Goal: Information Seeking & Learning: Learn about a topic

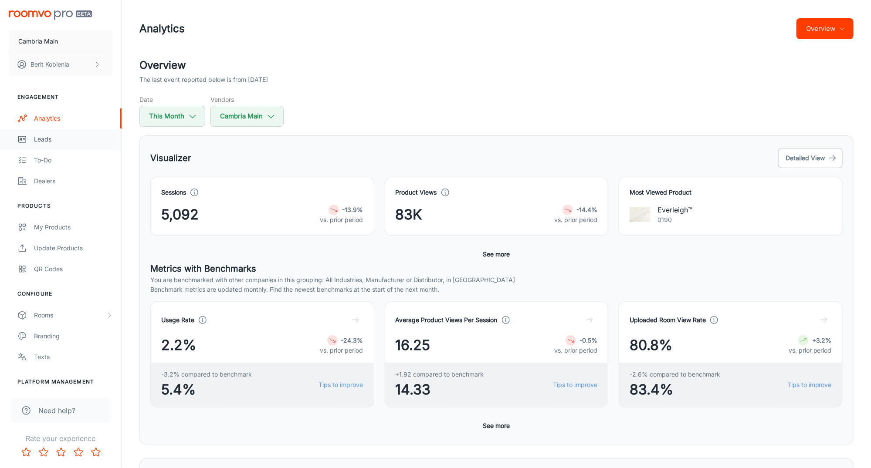
click at [48, 135] on div "Leads" at bounding box center [73, 140] width 79 height 10
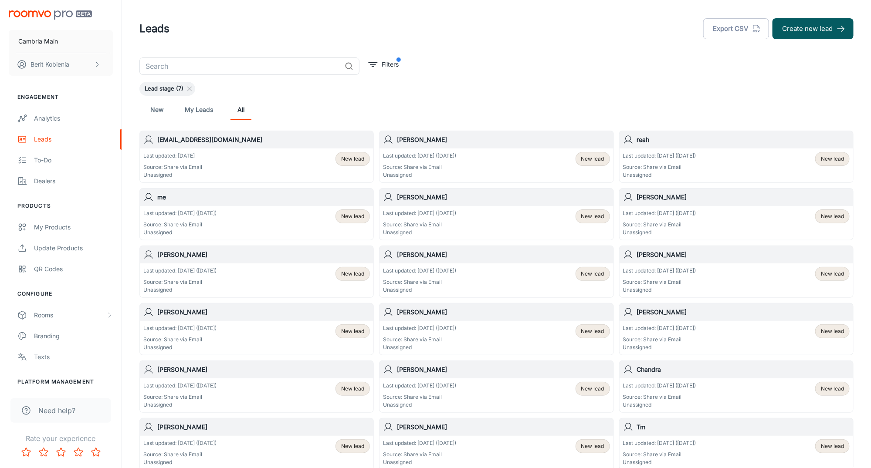
click at [275, 112] on div "New My Leads All" at bounding box center [496, 109] width 700 height 21
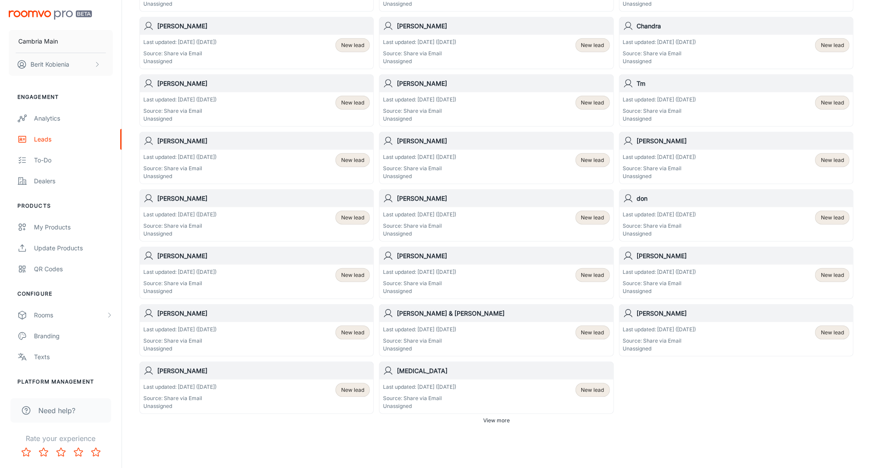
scroll to position [344, 0]
click at [507, 414] on button "View more" at bounding box center [497, 420] width 34 height 13
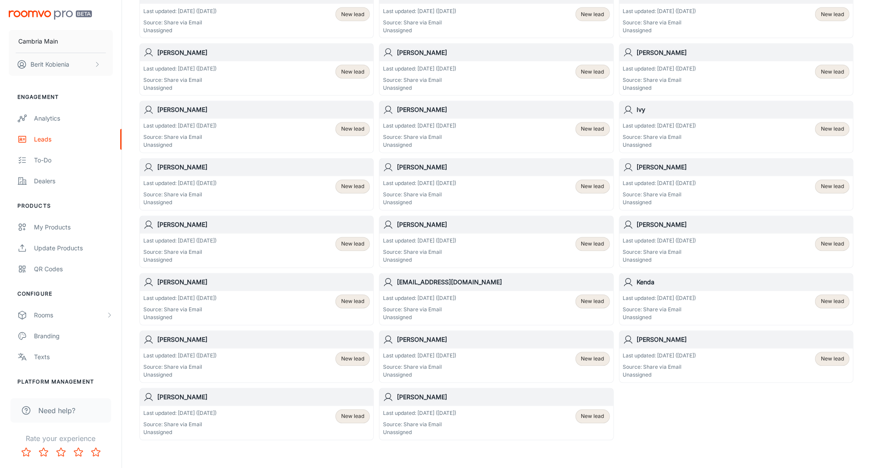
scroll to position [808, 0]
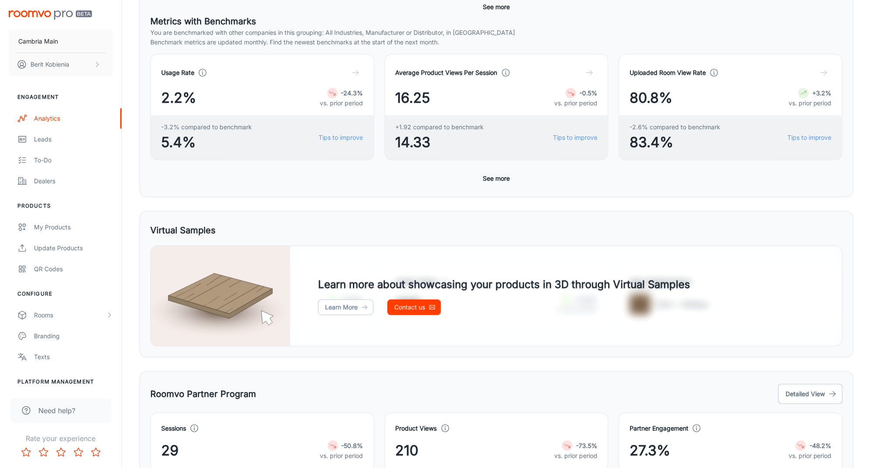
scroll to position [260, 0]
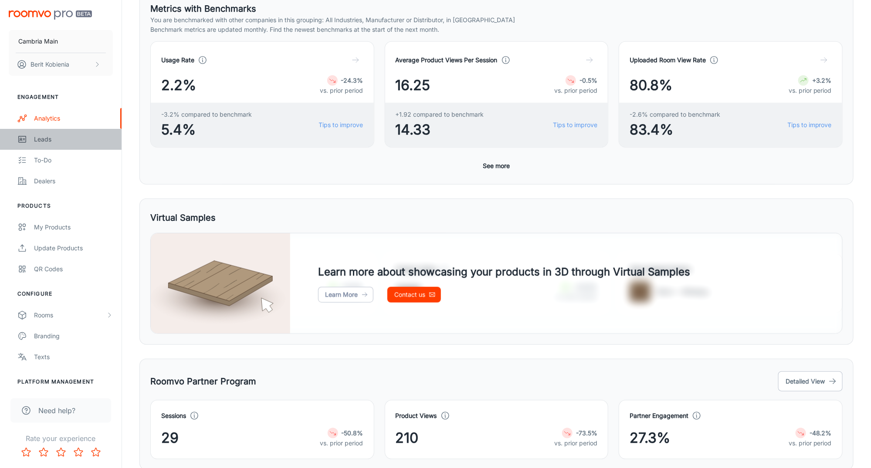
click at [54, 139] on div "Leads" at bounding box center [73, 140] width 79 height 10
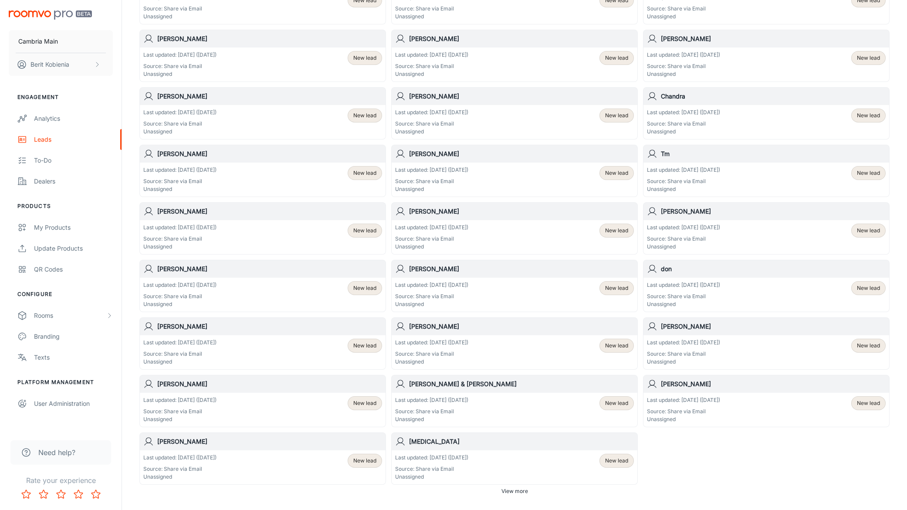
scroll to position [321, 0]
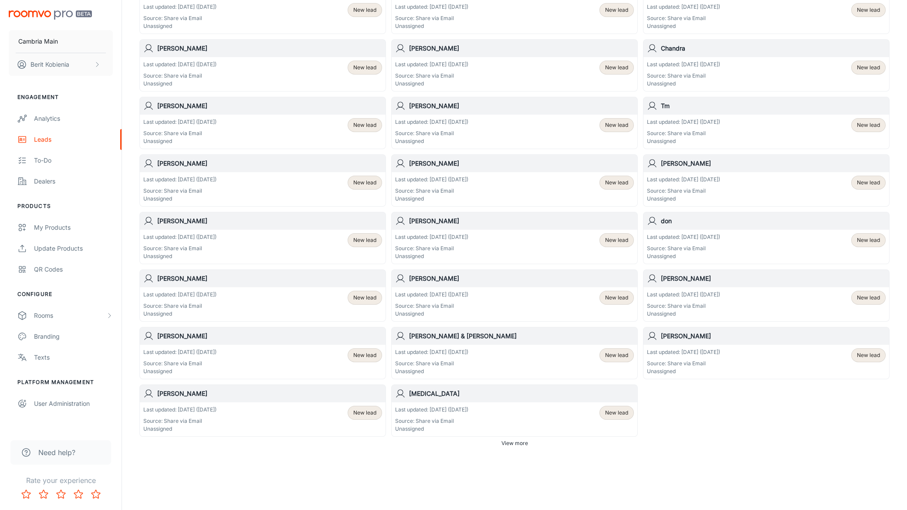
click at [642, 394] on div "[EMAIL_ADDRESS][DOMAIN_NAME] Last updated: [DATE] Source: Share via Email Unass…" at bounding box center [511, 120] width 755 height 632
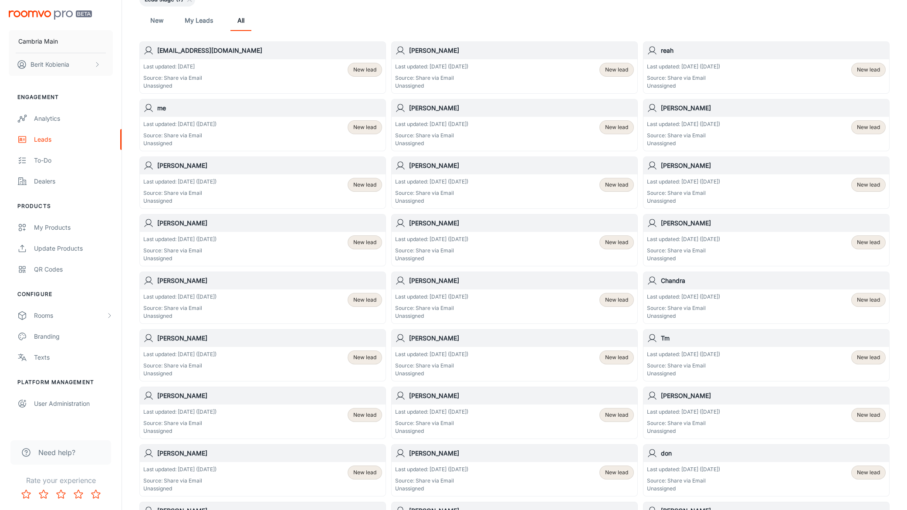
scroll to position [77, 0]
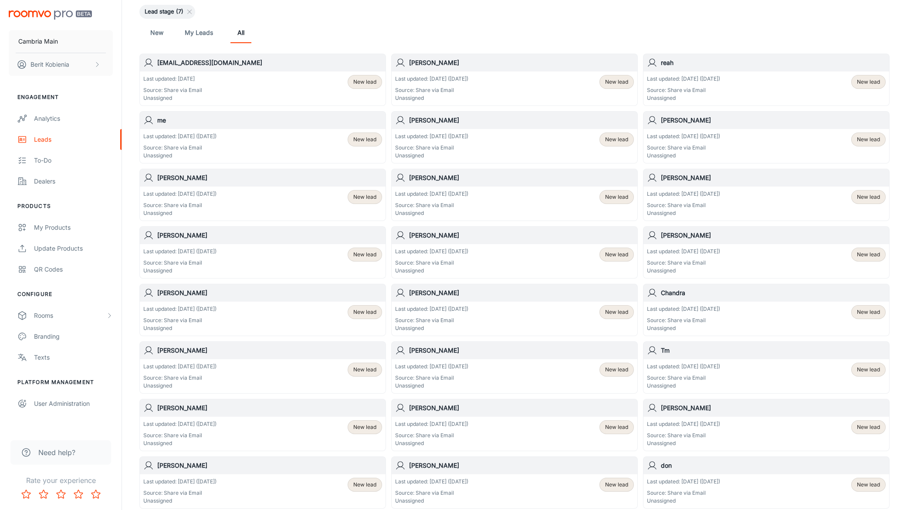
click at [167, 65] on h6 "[EMAIL_ADDRESS][DOMAIN_NAME]" at bounding box center [269, 63] width 225 height 10
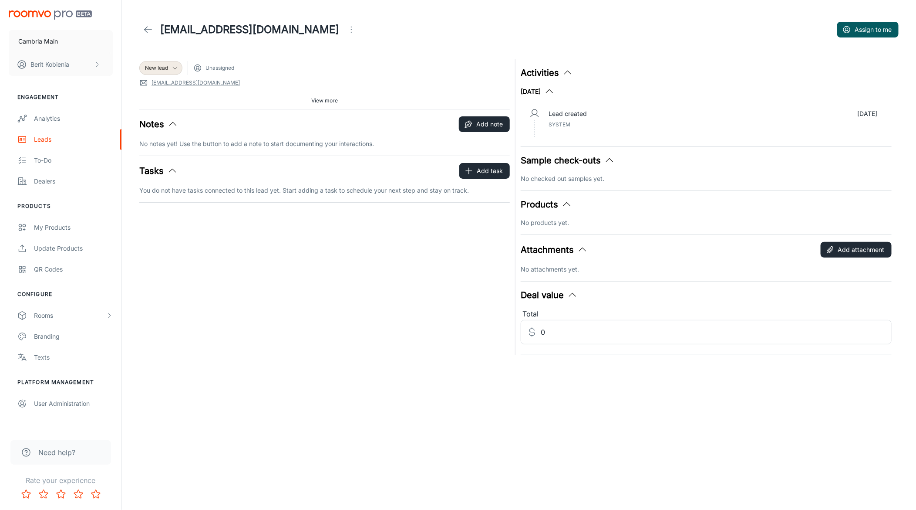
click at [218, 71] on span "Unassigned" at bounding box center [220, 68] width 29 height 8
click at [326, 90] on div "New lead Unassigned [EMAIL_ADDRESS][DOMAIN_NAME] Source: Share via Email View m…" at bounding box center [324, 84] width 371 height 50
click at [326, 94] on button "View more" at bounding box center [325, 100] width 34 height 13
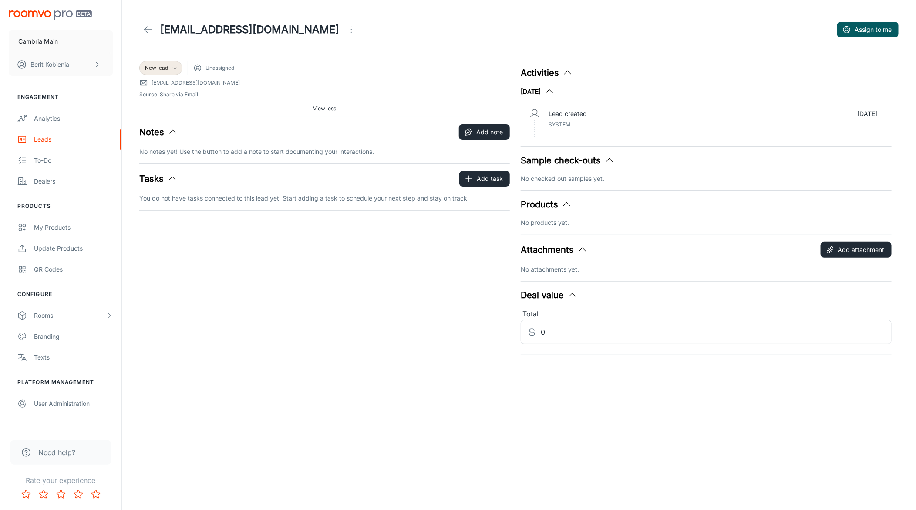
click at [172, 65] on icon at bounding box center [175, 67] width 7 height 7
click at [186, 102] on li "Follow-up" at bounding box center [170, 102] width 62 height 16
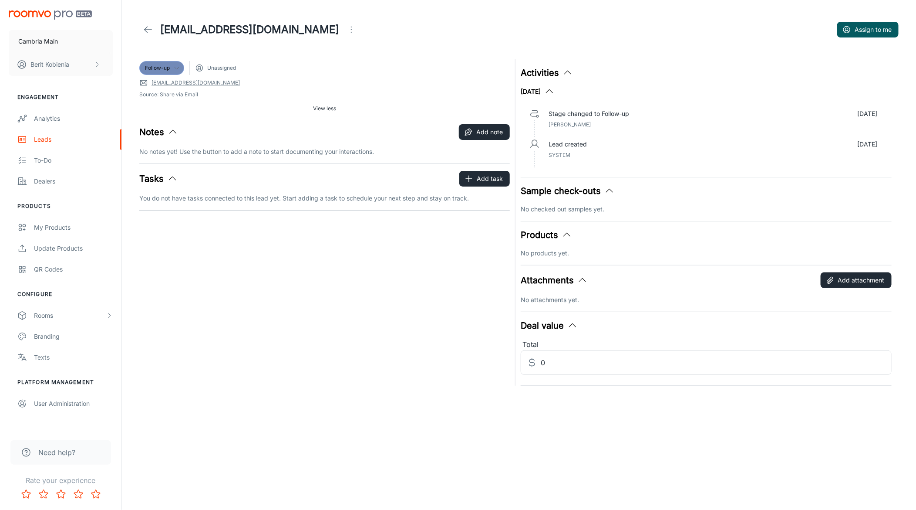
click at [164, 68] on span "Follow-up" at bounding box center [157, 68] width 25 height 8
click at [176, 84] on li "New lead" at bounding box center [170, 86] width 62 height 16
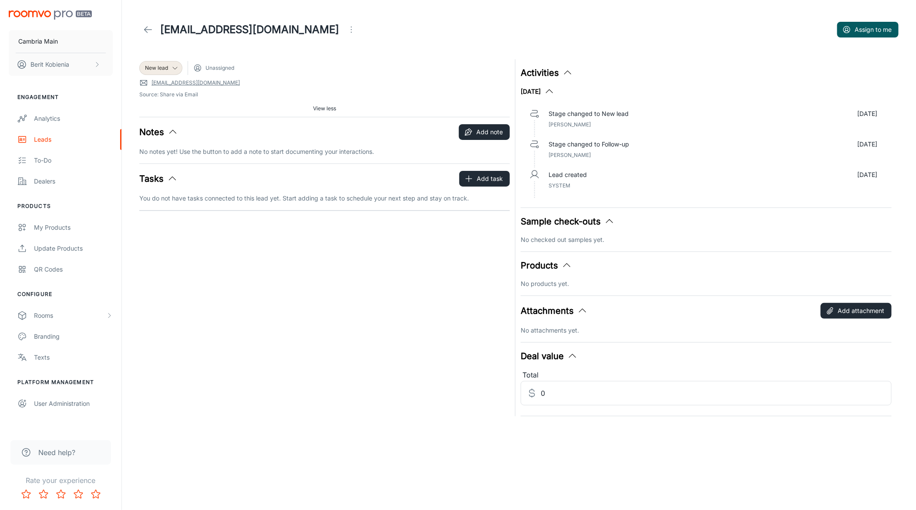
drag, startPoint x: 868, startPoint y: 136, endPoint x: 777, endPoint y: 130, distance: 91.2
click at [778, 130] on div "Stage changed to New lead [DATE] [PERSON_NAME]" at bounding box center [713, 121] width 343 height 30
click at [151, 26] on icon at bounding box center [148, 29] width 10 height 10
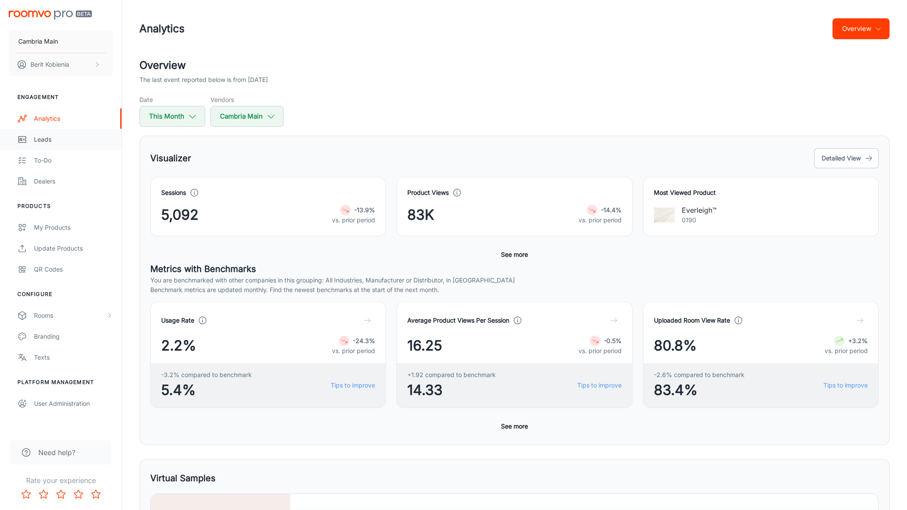
click at [91, 140] on div "Leads" at bounding box center [73, 140] width 79 height 10
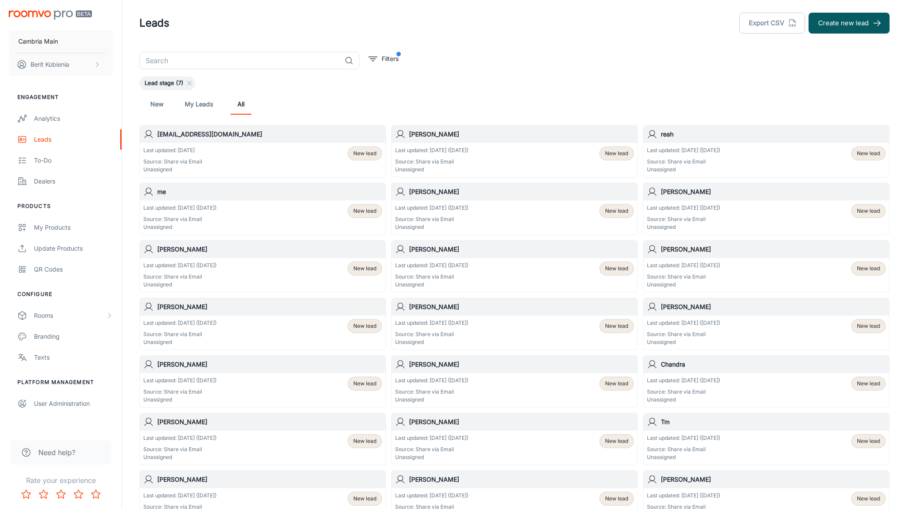
scroll to position [5, 0]
click at [267, 152] on div "Last updated: Today Source: Share via Email Unassigned New lead" at bounding box center [262, 160] width 239 height 27
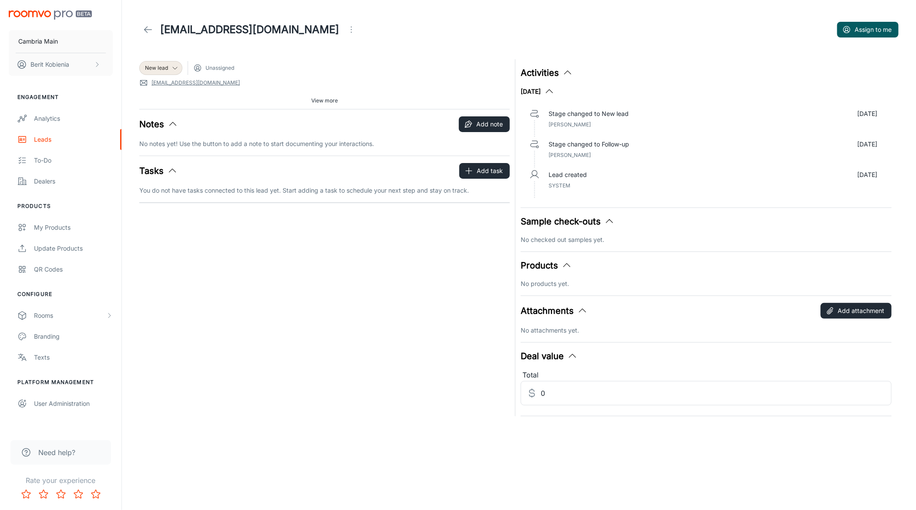
drag, startPoint x: 590, startPoint y: 162, endPoint x: 576, endPoint y: 141, distance: 25.1
click at [576, 141] on div "Stage changed to Follow-up Sep 30 Berit Kobienia" at bounding box center [713, 152] width 343 height 30
click at [147, 30] on icon at bounding box center [148, 29] width 10 height 10
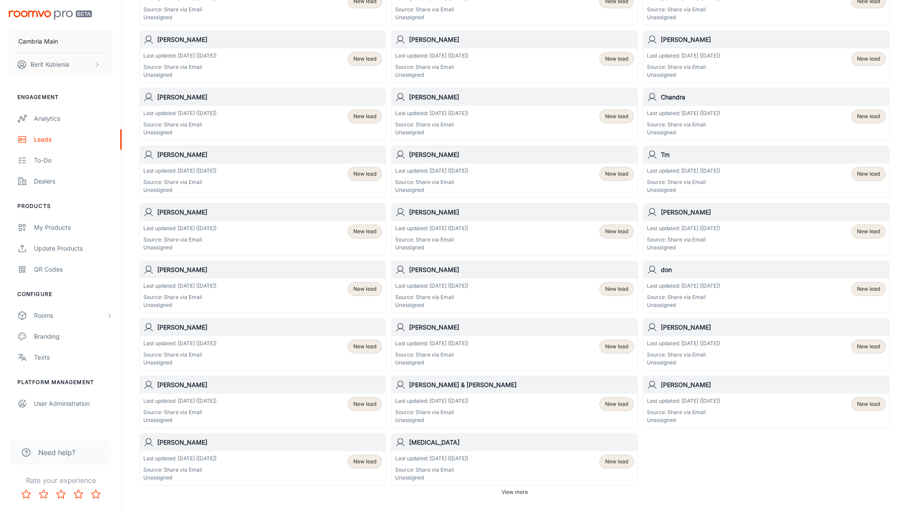
scroll to position [321, 0]
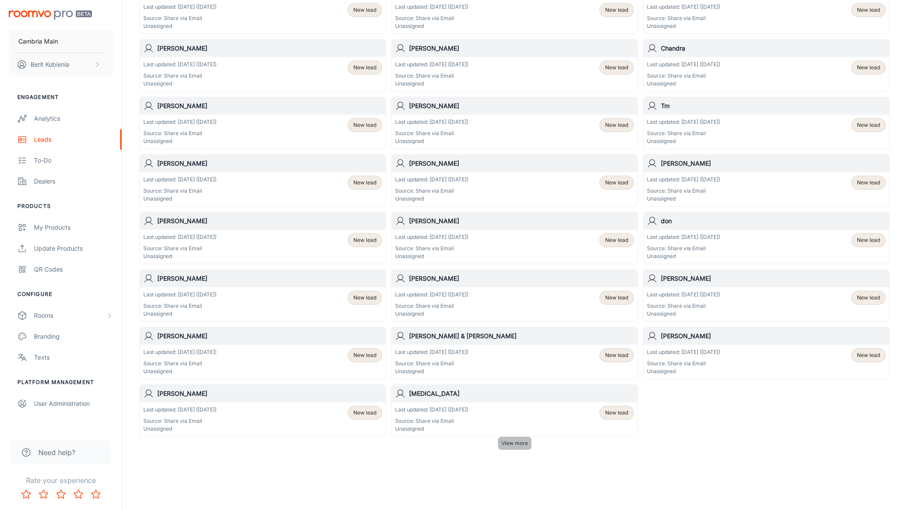
click at [522, 441] on span "View more" at bounding box center [514, 443] width 27 height 8
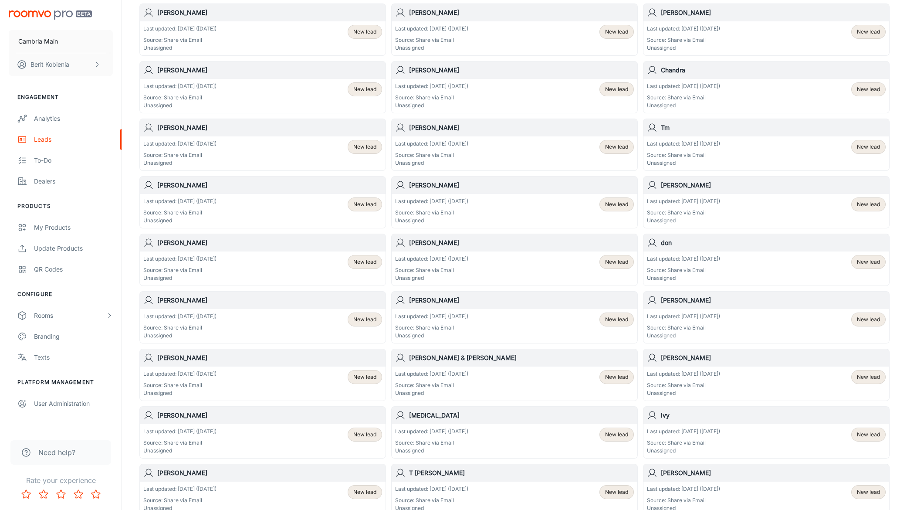
scroll to position [297, 0]
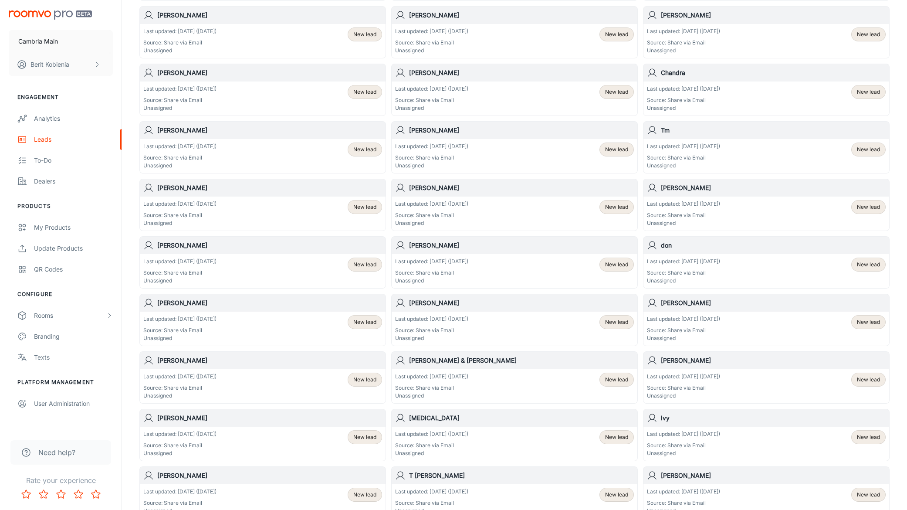
click at [685, 14] on h6 "[PERSON_NAME]" at bounding box center [773, 15] width 225 height 10
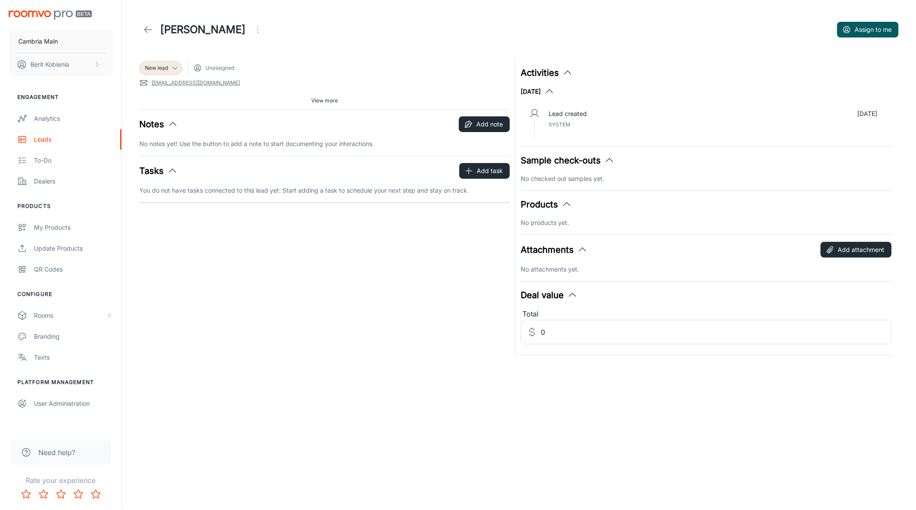
click at [146, 26] on icon at bounding box center [148, 29] width 10 height 10
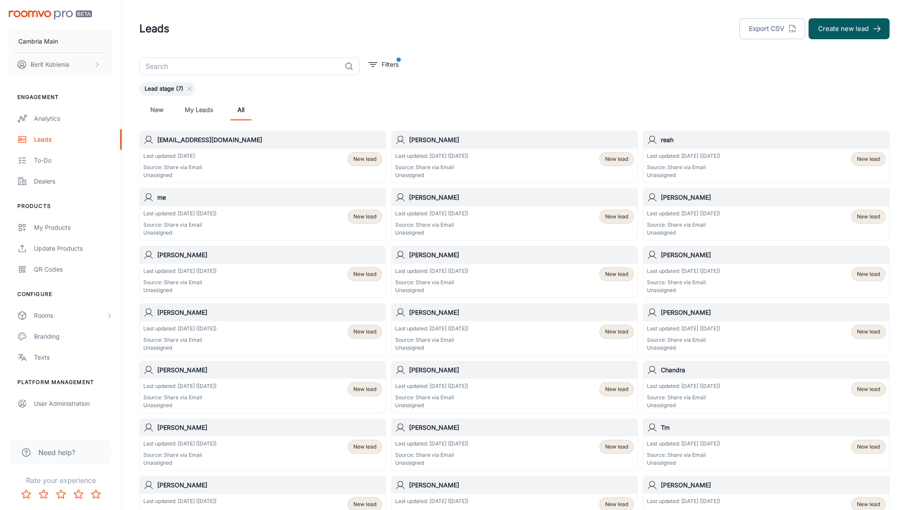
click at [251, 202] on div "me" at bounding box center [263, 197] width 246 height 17
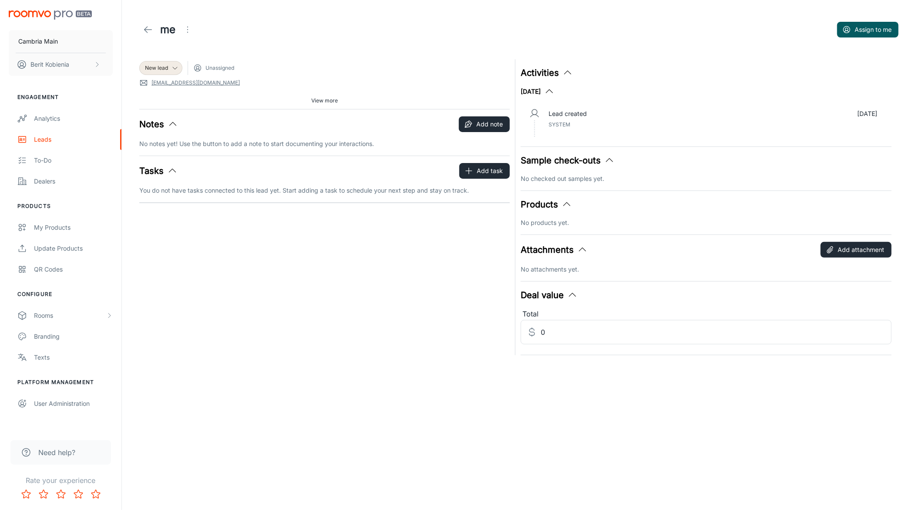
click at [139, 32] on link at bounding box center [147, 29] width 17 height 17
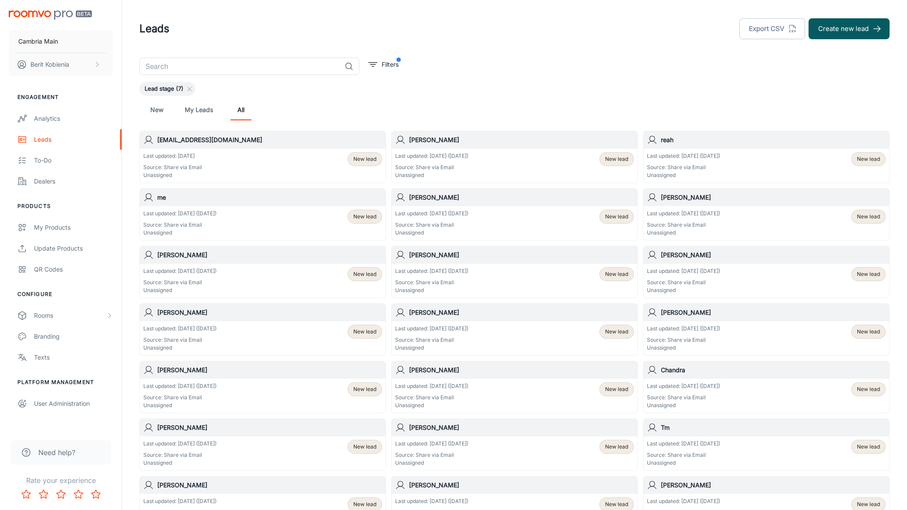
click at [135, 283] on div "Loretta Flournoy Last updated: Sep 22 (8 days ago) Source: Share via Email Unas…" at bounding box center [260, 268] width 252 height 57
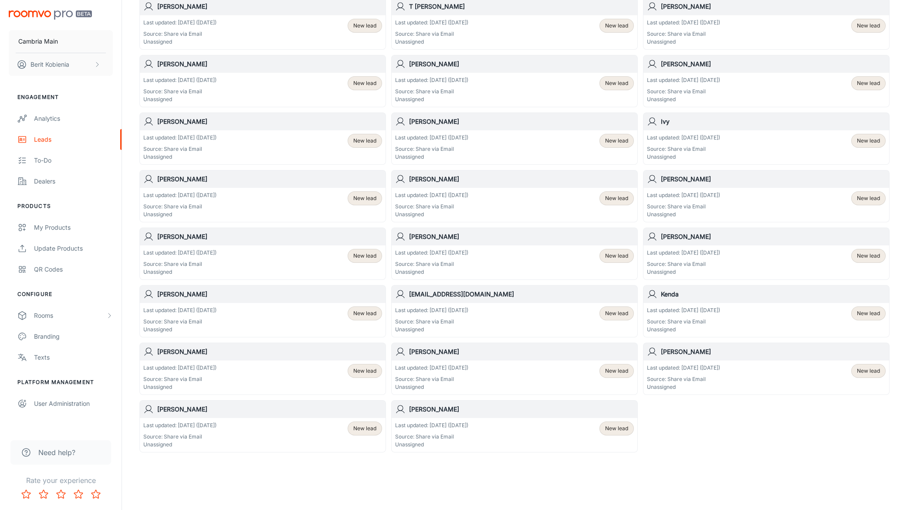
scroll to position [766, 0]
click at [693, 174] on h6 "EDIE ROTHSTEIN" at bounding box center [773, 179] width 225 height 10
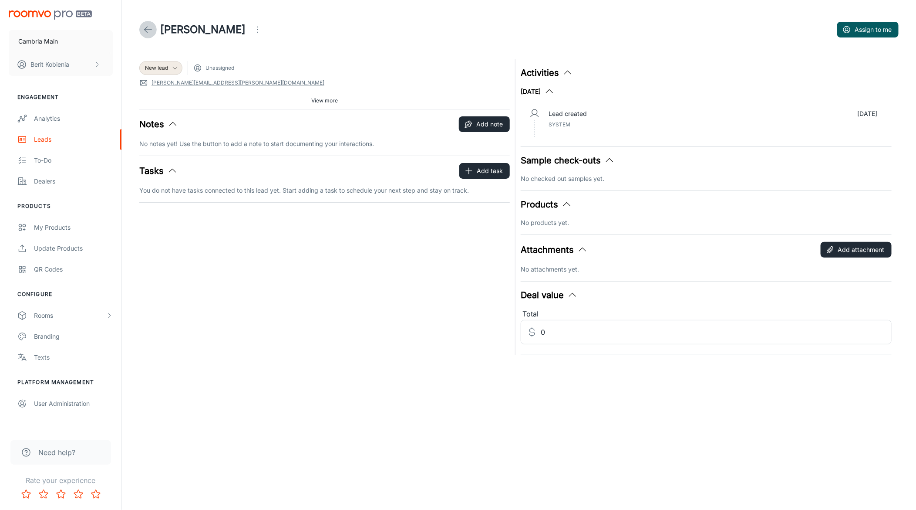
click at [155, 33] on link at bounding box center [147, 29] width 17 height 17
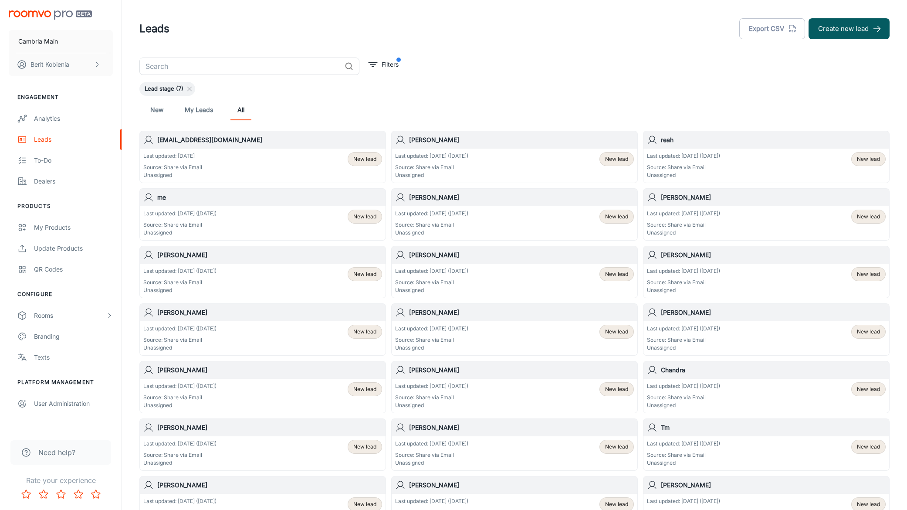
click at [213, 103] on div "New My Leads All" at bounding box center [514, 109] width 736 height 21
click at [213, 105] on div "New My Leads All" at bounding box center [514, 109] width 736 height 21
click at [210, 108] on link "My Leads" at bounding box center [199, 109] width 28 height 21
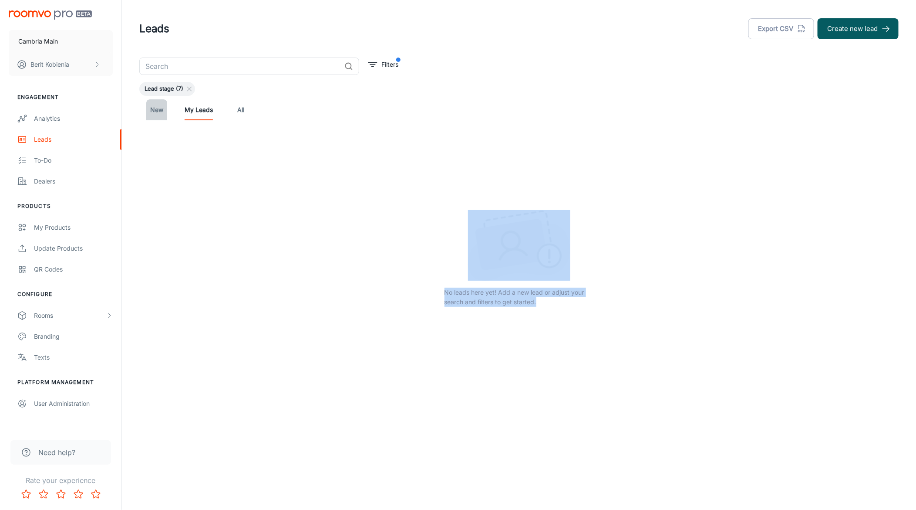
click at [153, 108] on link "New" at bounding box center [156, 109] width 21 height 21
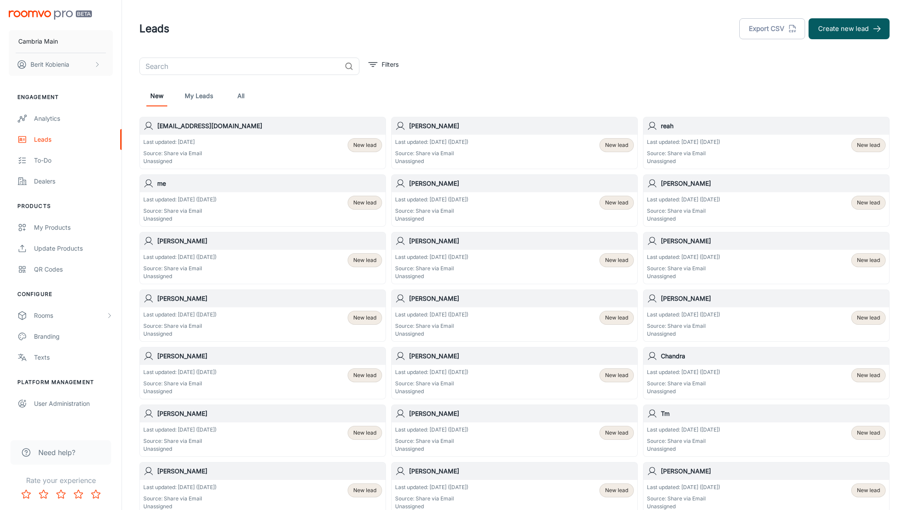
click at [271, 104] on div "New My Leads All" at bounding box center [514, 95] width 736 height 21
click at [56, 140] on div "Leads" at bounding box center [73, 140] width 79 height 10
click at [382, 69] on p "Filters" at bounding box center [390, 65] width 17 height 10
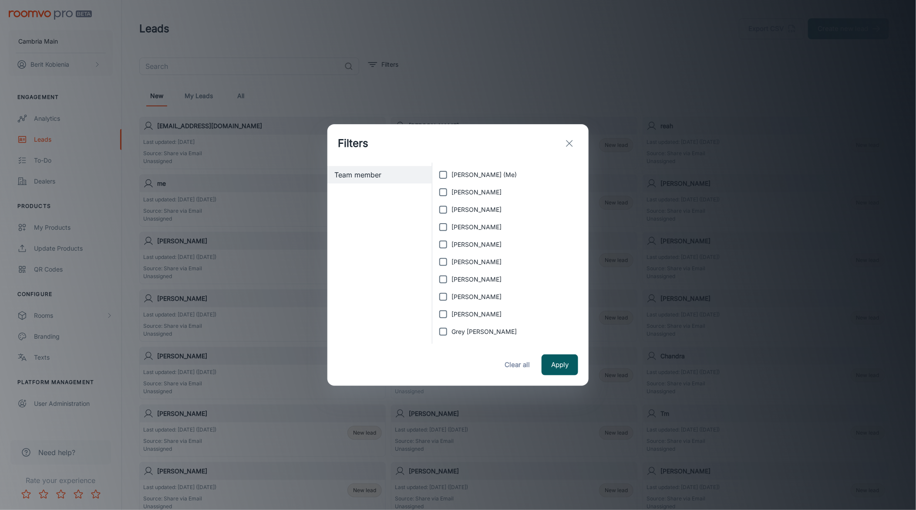
click at [662, 160] on div "Filters Team member Berit Kobienia (Me) Andrea Sylvia April Lemmer Brett Theria…" at bounding box center [458, 255] width 916 height 510
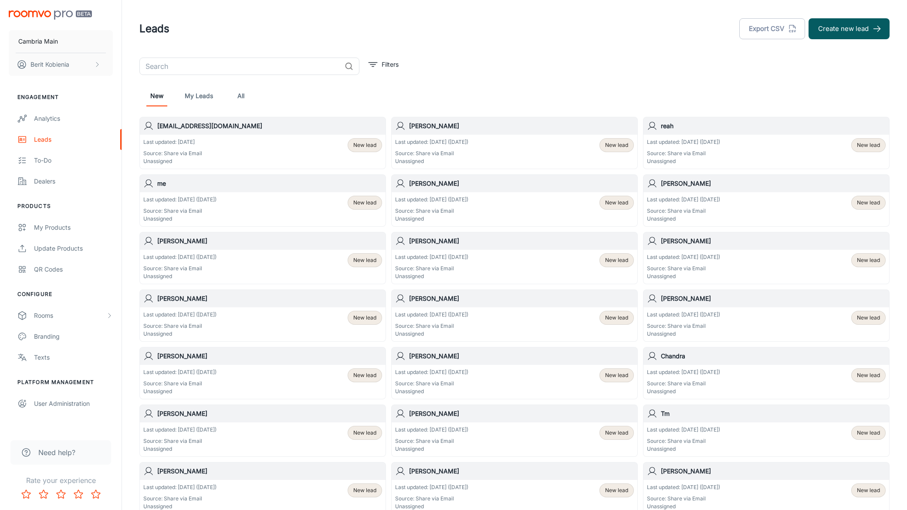
click at [524, 105] on div "New My Leads All" at bounding box center [514, 95] width 736 height 21
click at [405, 97] on div "New My Leads All" at bounding box center [514, 95] width 736 height 21
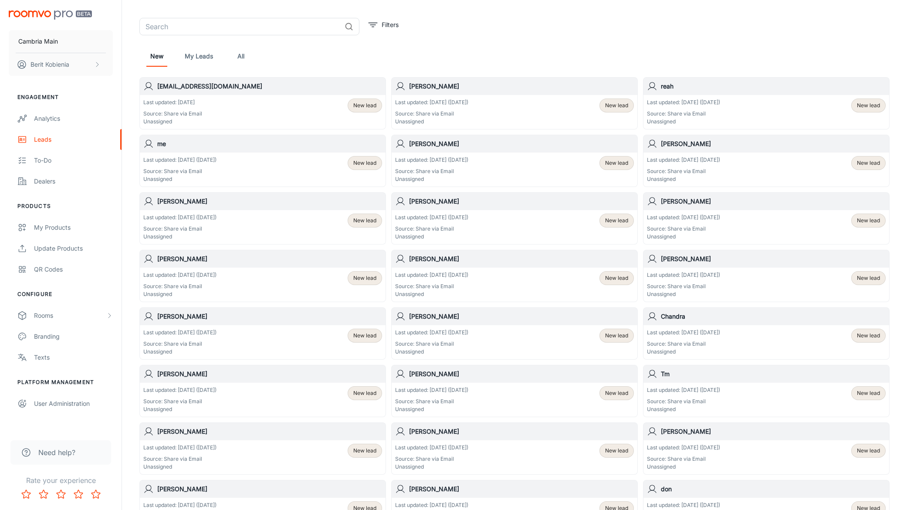
scroll to position [307, 0]
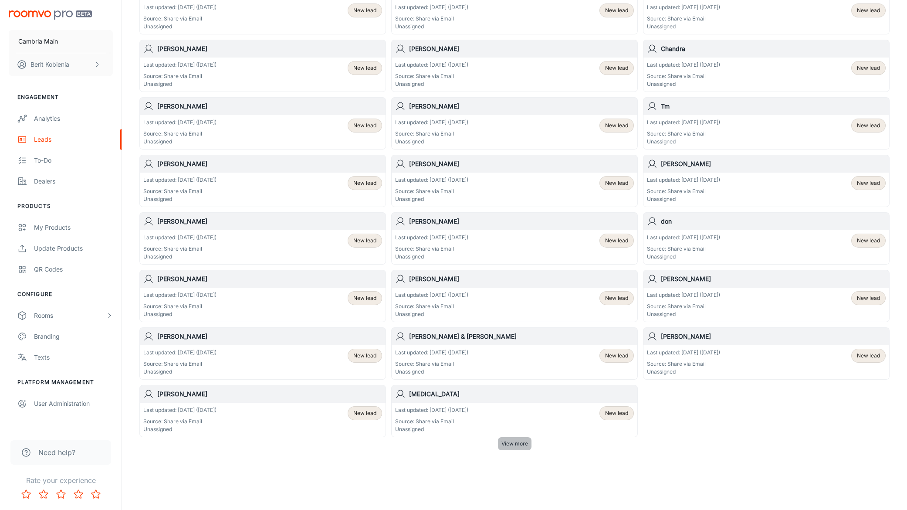
click at [513, 440] on span "View more" at bounding box center [514, 443] width 27 height 8
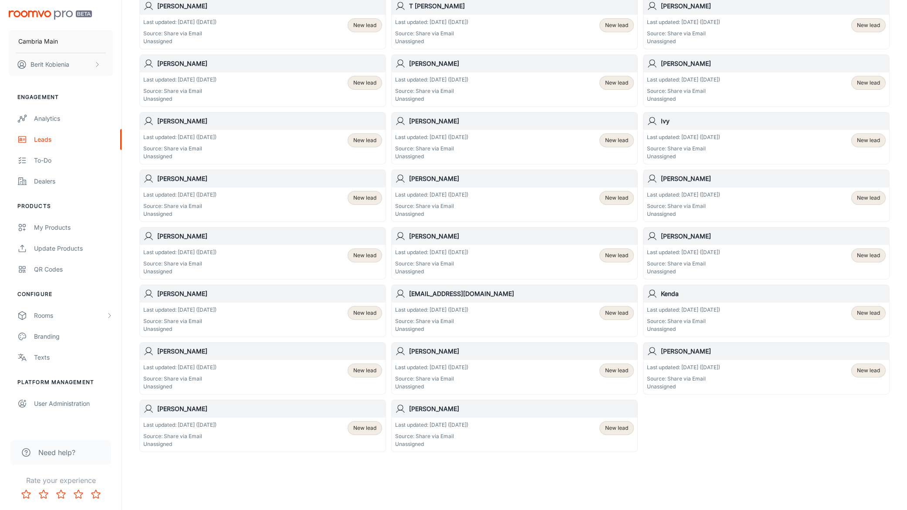
scroll to position [753, 0]
click at [388, 383] on div "Wendy Timone Last updated: Jul 21 (71 days ago) Source: Share via Email Unassig…" at bounding box center [512, 364] width 252 height 57
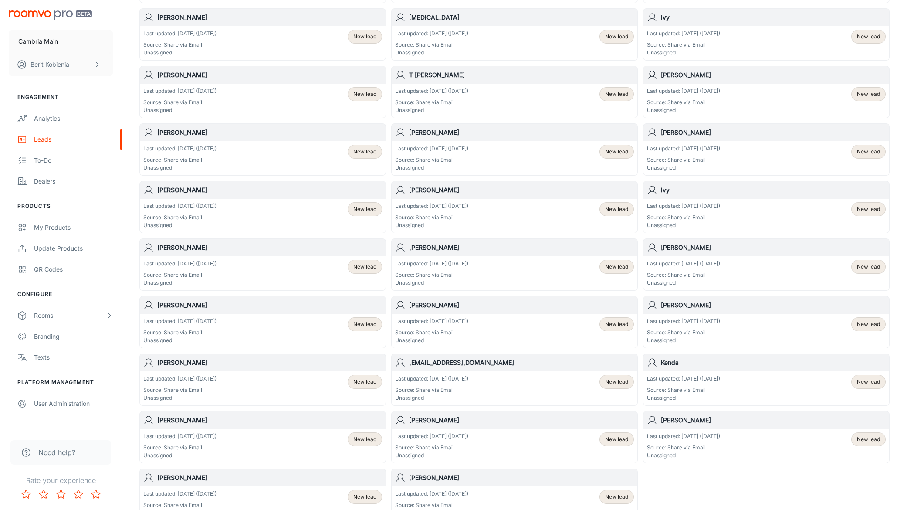
scroll to position [530, 0]
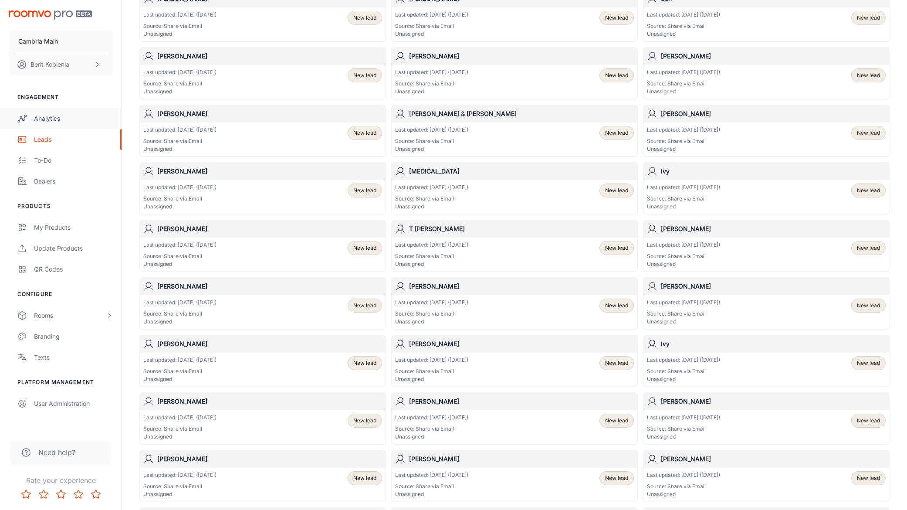
click at [44, 120] on div "Analytics" at bounding box center [73, 119] width 79 height 10
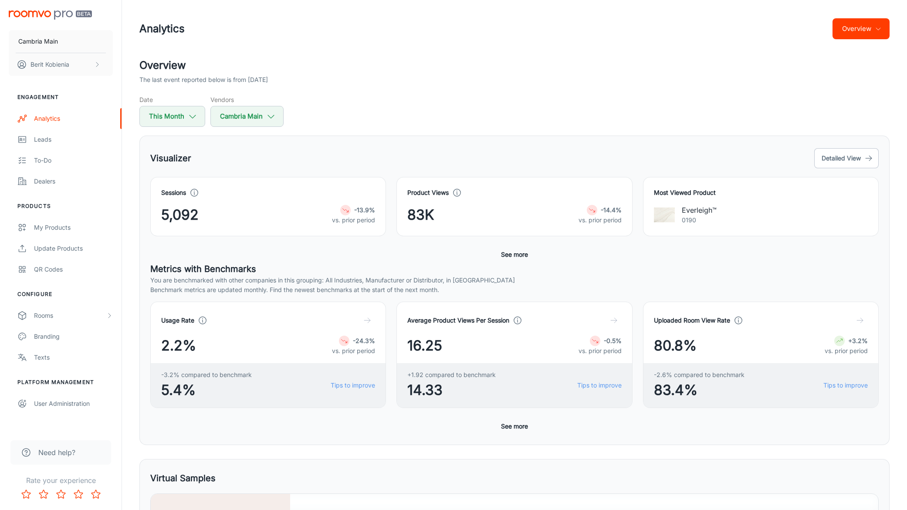
click at [872, 47] on header "Analytics Overview" at bounding box center [514, 28] width 771 height 57
click at [861, 31] on button "Overview" at bounding box center [860, 28] width 57 height 21
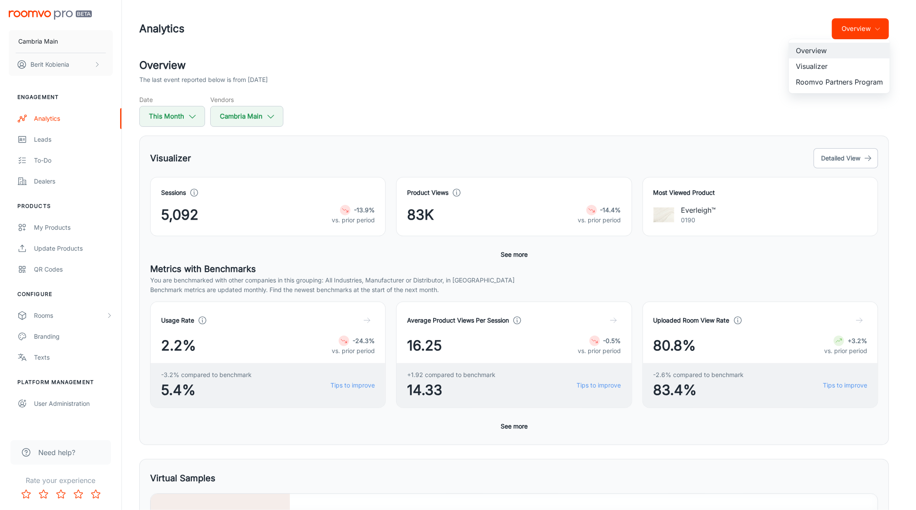
click at [815, 65] on li "Visualizer" at bounding box center [839, 66] width 101 height 16
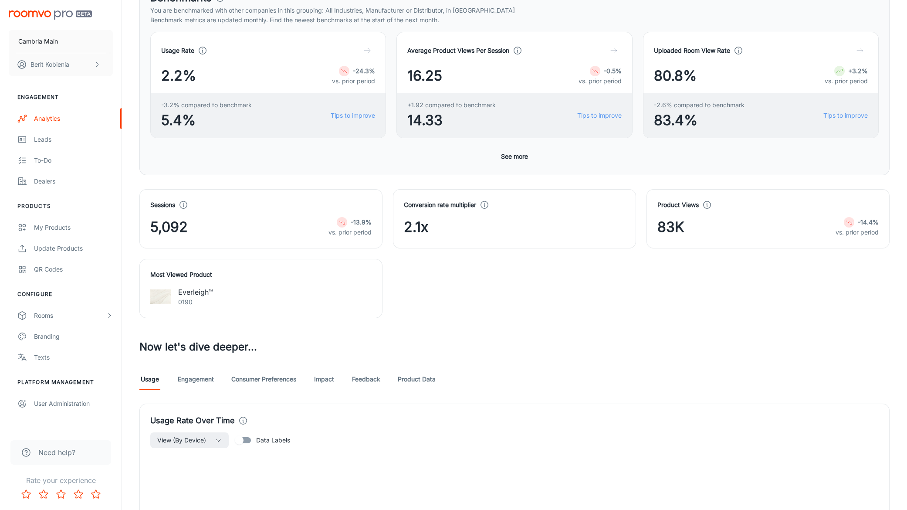
scroll to position [403, 0]
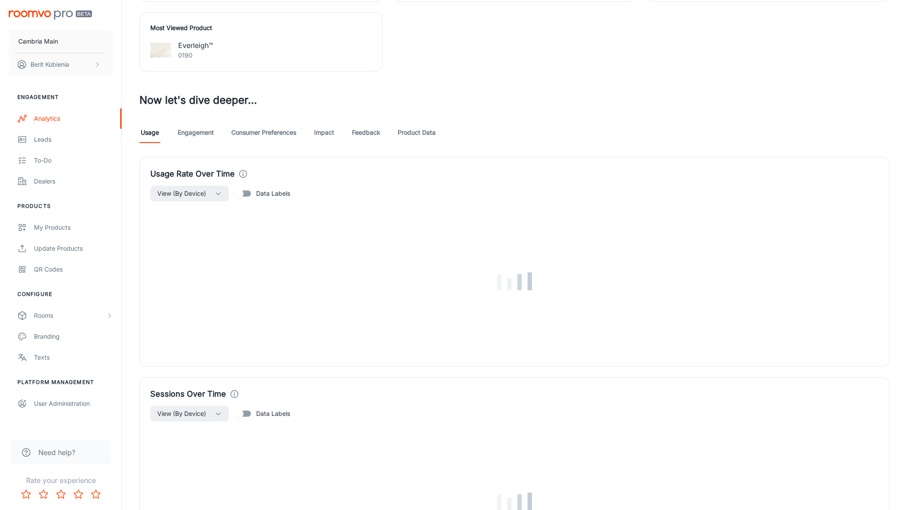
click at [201, 125] on link "Engagement" at bounding box center [196, 132] width 36 height 21
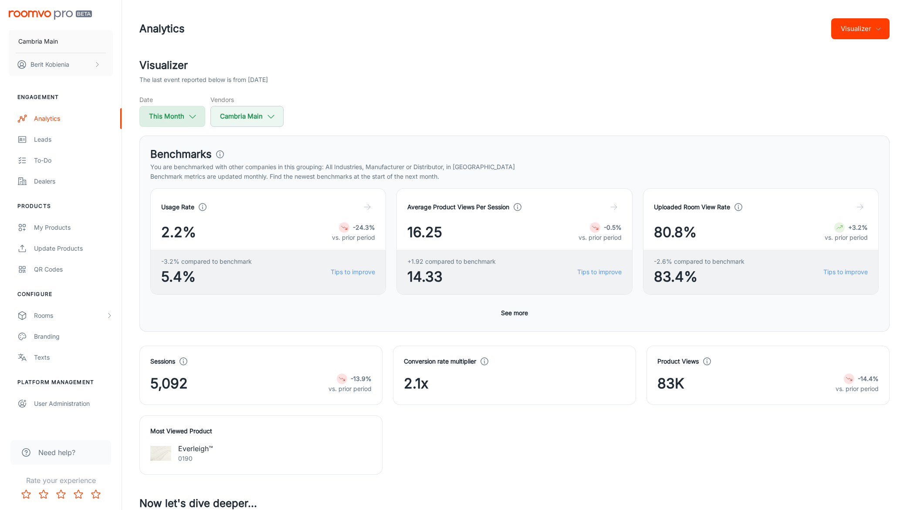
click at [199, 125] on button "This Month" at bounding box center [172, 116] width 66 height 21
select select "8"
select select "2025"
select select "8"
select select "2025"
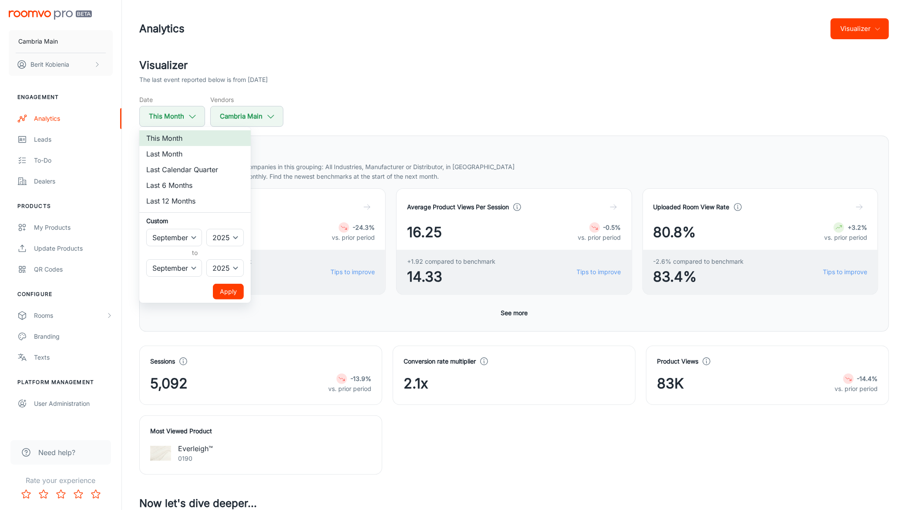
click at [195, 139] on li "This Month" at bounding box center [194, 138] width 111 height 16
click at [235, 288] on button "Apply" at bounding box center [228, 292] width 31 height 16
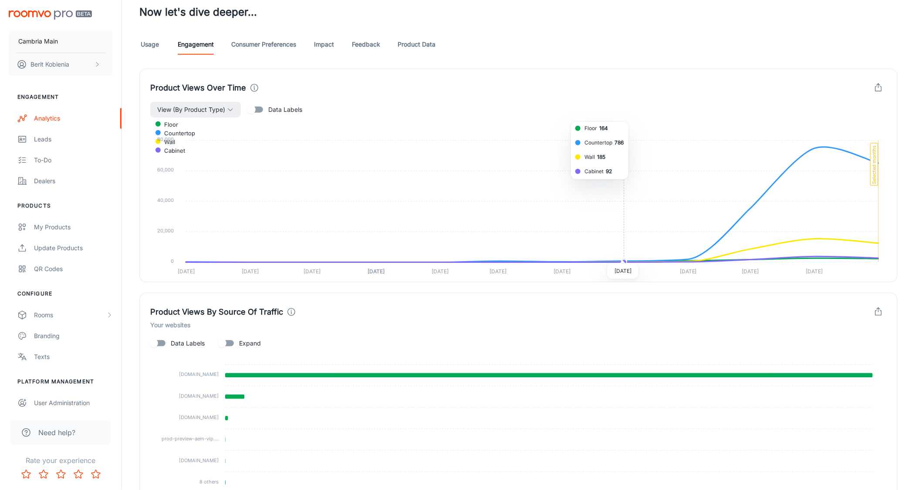
scroll to position [491, 0]
click at [136, 207] on div "Product Views Over Time View (By Product Type) Data Labels Floor Countertop Wal…" at bounding box center [513, 170] width 769 height 224
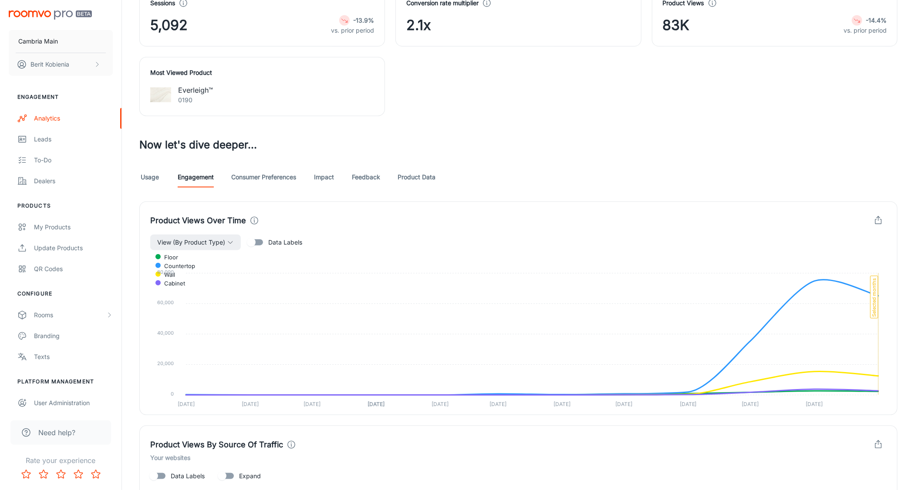
scroll to position [95, 0]
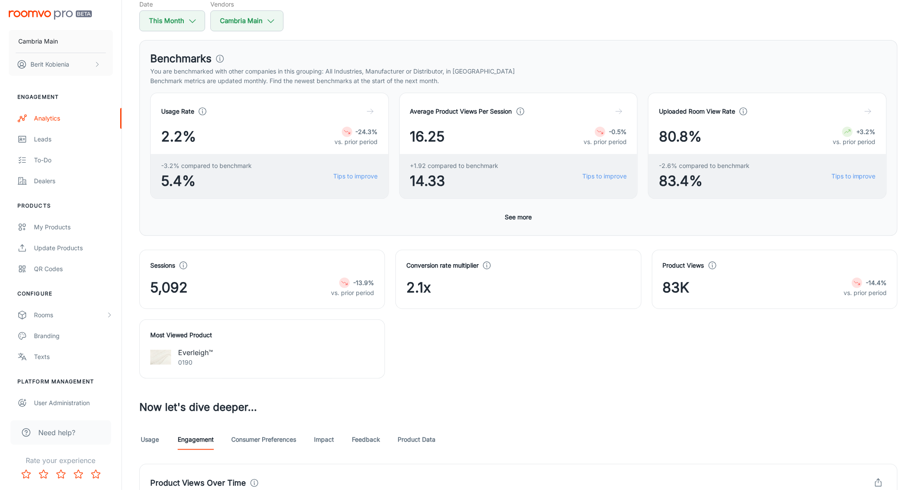
click at [225, 337] on h4 "Most Viewed Product" at bounding box center [262, 336] width 224 height 10
drag, startPoint x: 209, startPoint y: 352, endPoint x: 215, endPoint y: 355, distance: 5.8
click at [215, 355] on div "Most Viewed Product Everleigh™ 0190" at bounding box center [262, 349] width 246 height 59
click at [218, 332] on h4 "Most Viewed Product" at bounding box center [262, 336] width 224 height 10
click at [88, 322] on div "Rooms" at bounding box center [61, 315] width 122 height 21
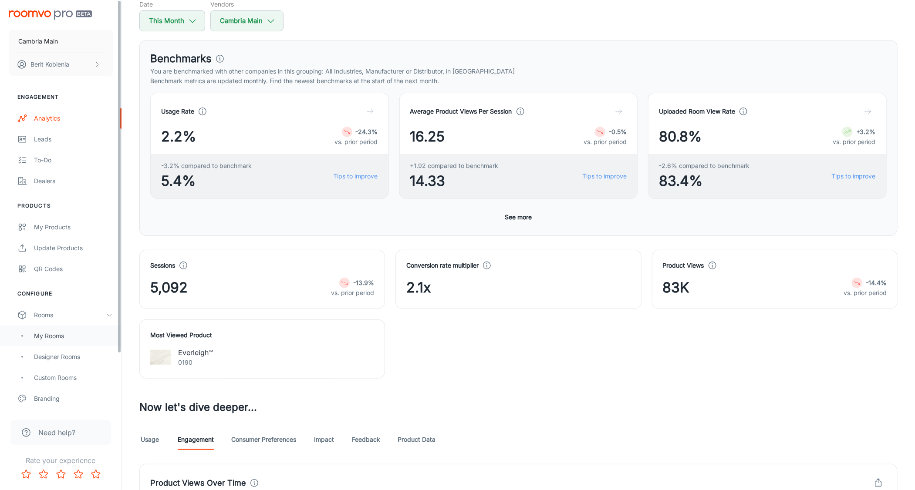
click at [49, 343] on div "My Rooms" at bounding box center [61, 336] width 122 height 21
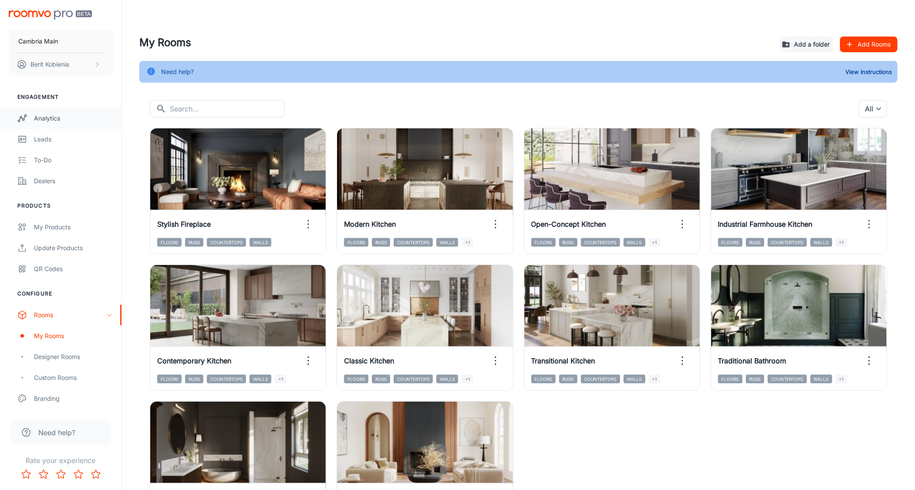
click at [71, 123] on link "Analytics" at bounding box center [61, 118] width 122 height 21
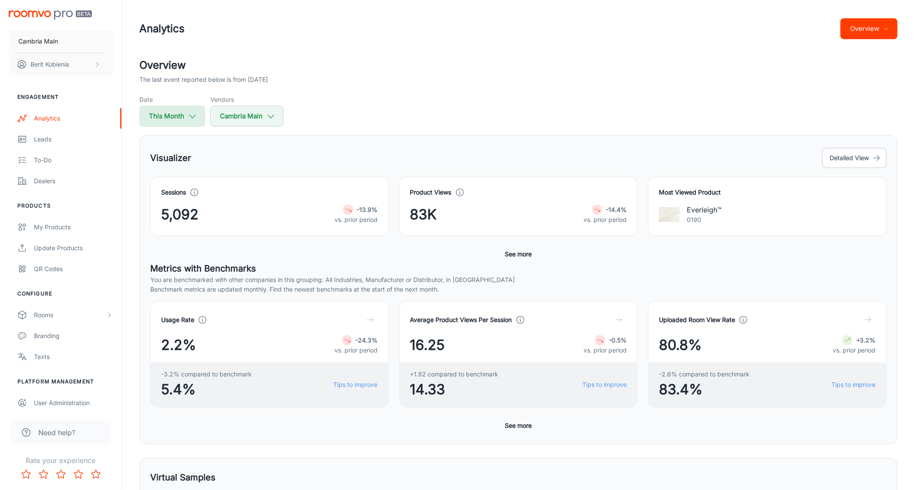
click at [166, 113] on button "This Month" at bounding box center [172, 116] width 66 height 21
select select "8"
select select "2025"
select select "8"
select select "2025"
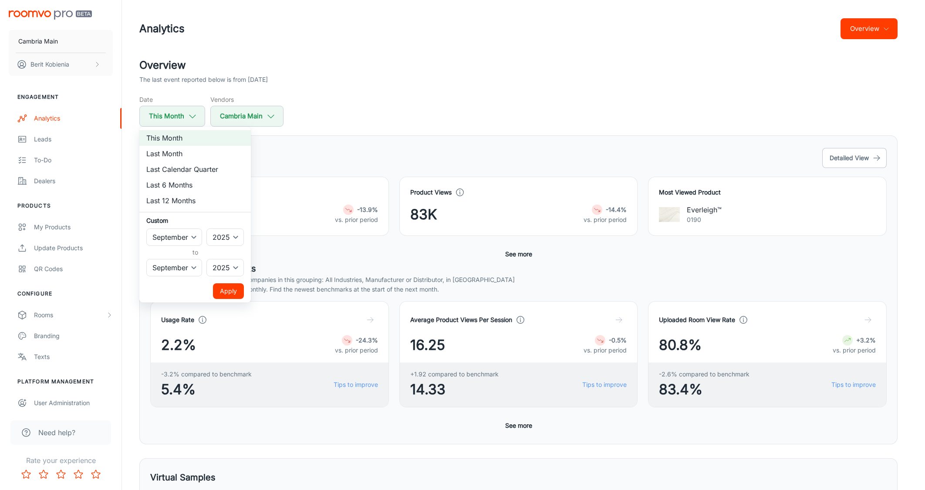
click at [150, 152] on li "Last Month" at bounding box center [194, 154] width 111 height 16
select select "7"
click at [223, 285] on button "Apply" at bounding box center [228, 292] width 31 height 16
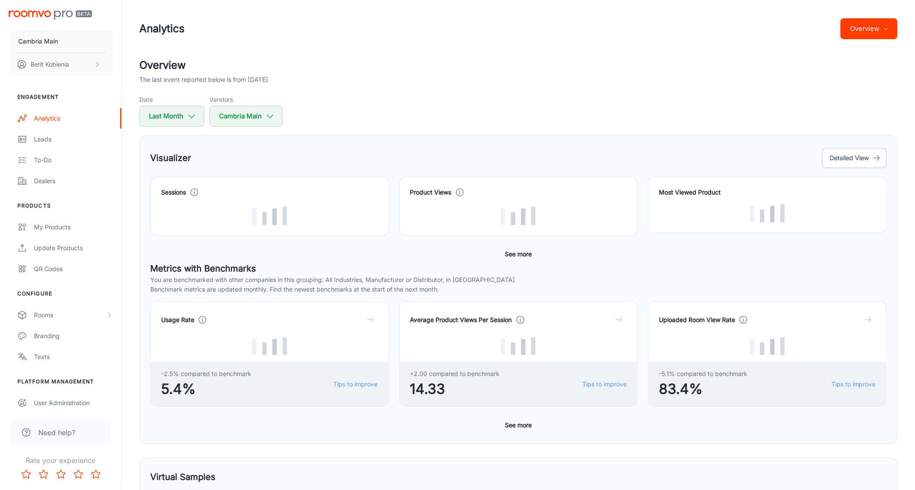
click at [526, 88] on div "Overview The last event reported below is from 2025-09-30 Date Last Month Vendo…" at bounding box center [518, 91] width 758 height 69
drag, startPoint x: 710, startPoint y: 67, endPoint x: 711, endPoint y: 78, distance: 11.9
click at [711, 78] on div "Analytics Overview Overview The last event reported below is from 2025-09-30 Da…" at bounding box center [518, 365] width 779 height 730
click at [710, 71] on h2 "Overview" at bounding box center [518, 65] width 758 height 16
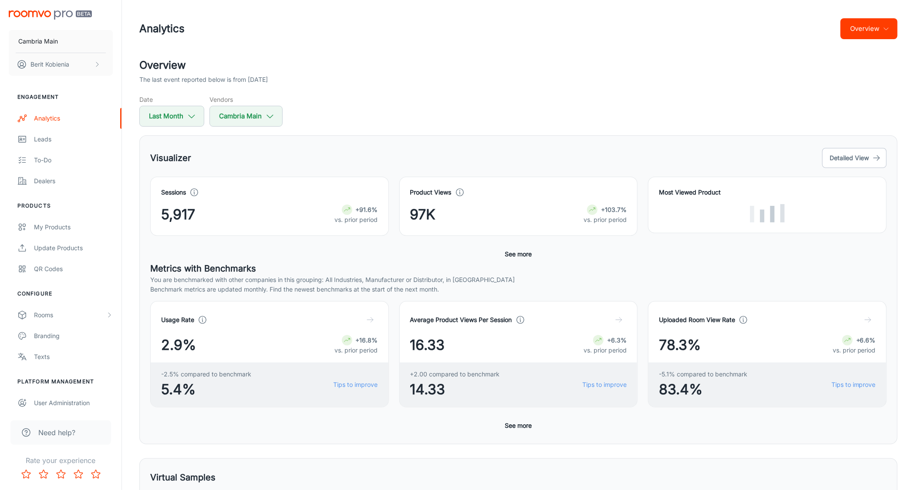
click at [815, 204] on div at bounding box center [767, 213] width 217 height 18
click at [830, 154] on button "Detailed View" at bounding box center [854, 158] width 64 height 20
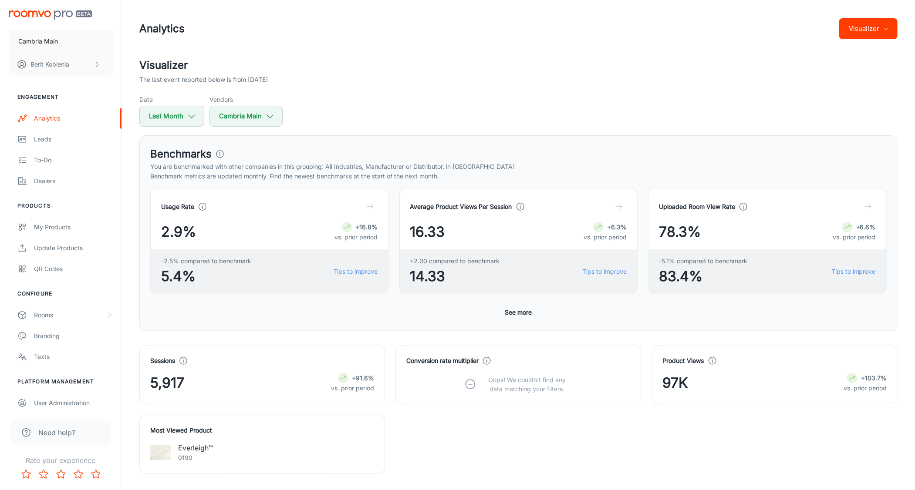
click at [629, 172] on p "Benchmark metrics are updated monthly. Find the newest benchmarks at the start …" at bounding box center [518, 177] width 737 height 10
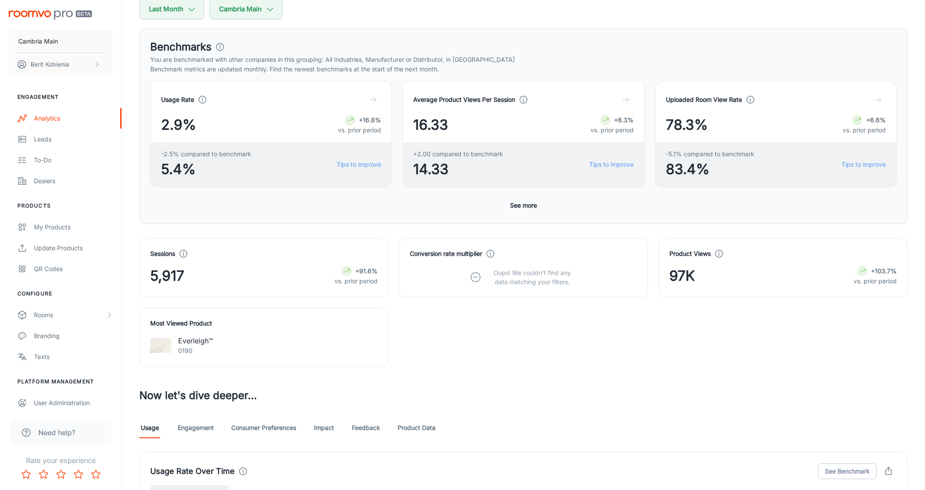
scroll to position [108, 0]
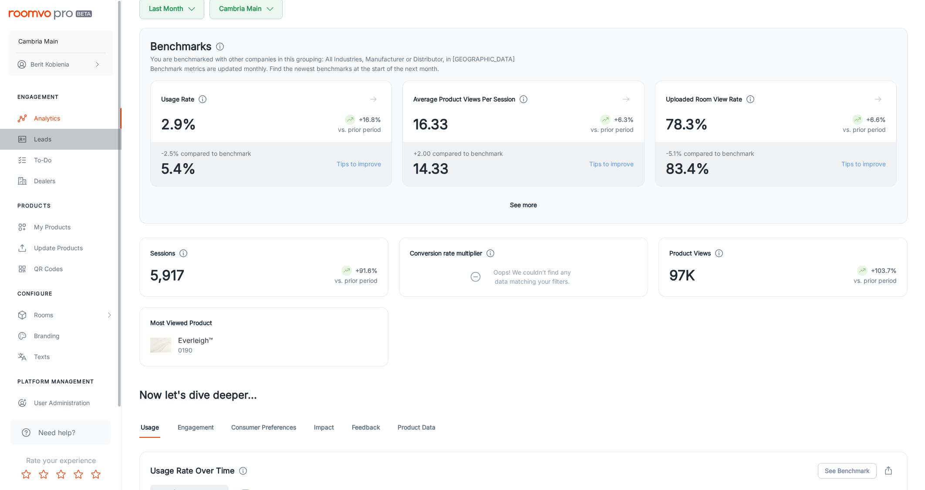
click at [67, 139] on div "Leads" at bounding box center [73, 140] width 79 height 10
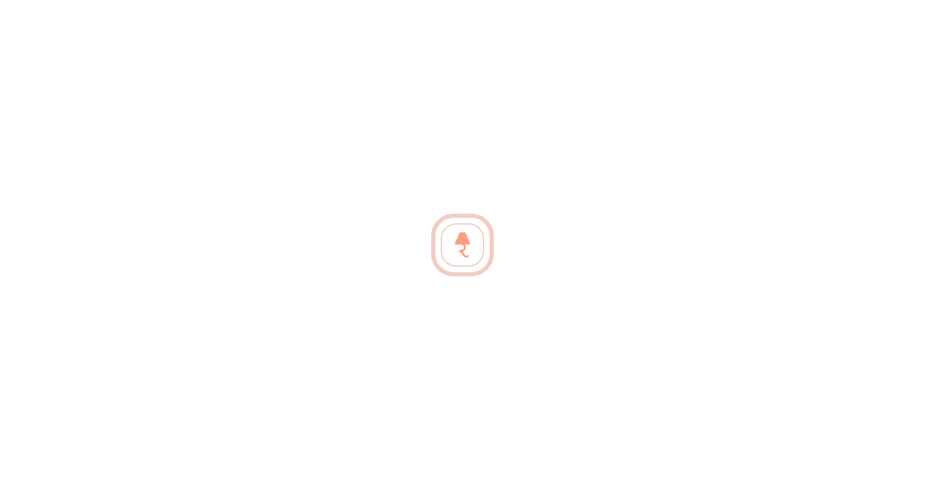
scroll to position [159, 0]
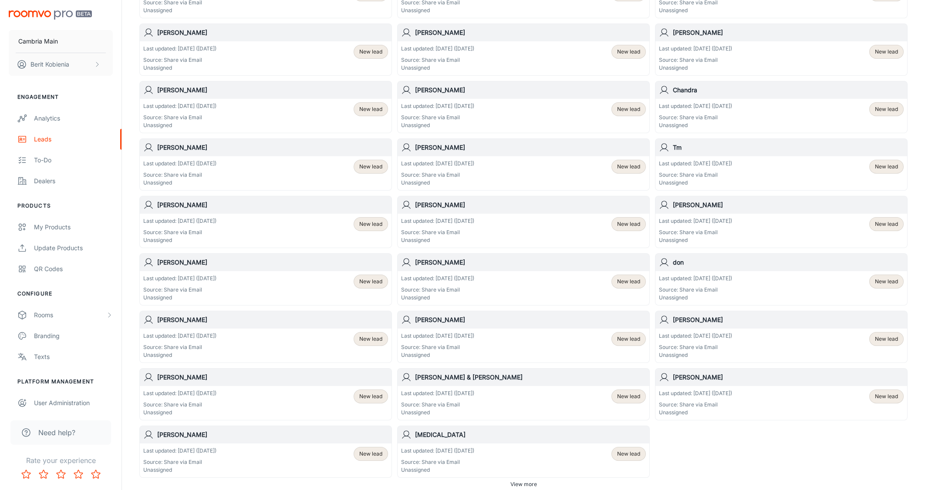
scroll to position [340, 0]
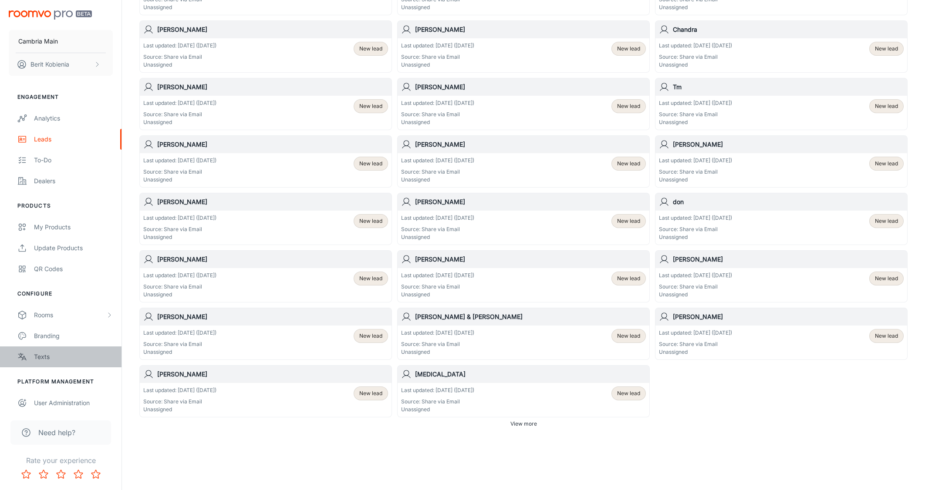
click at [54, 356] on div "Texts" at bounding box center [73, 357] width 79 height 10
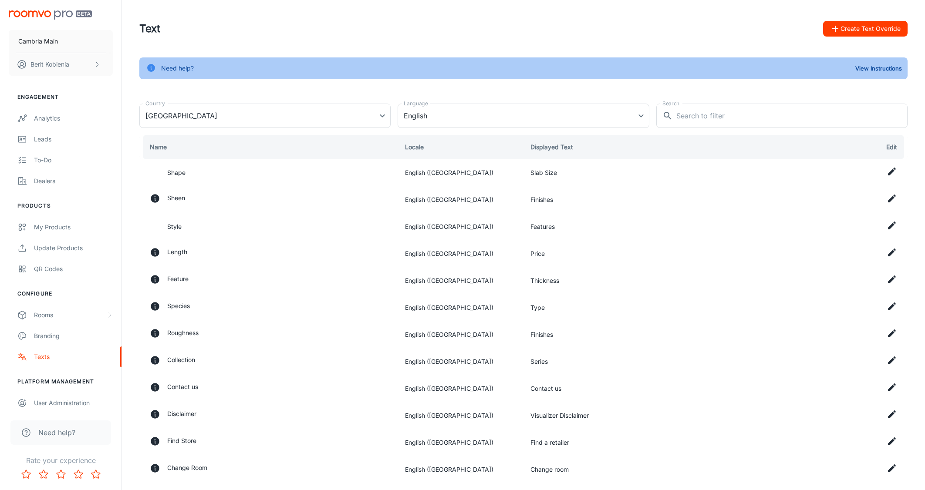
scroll to position [91, 0]
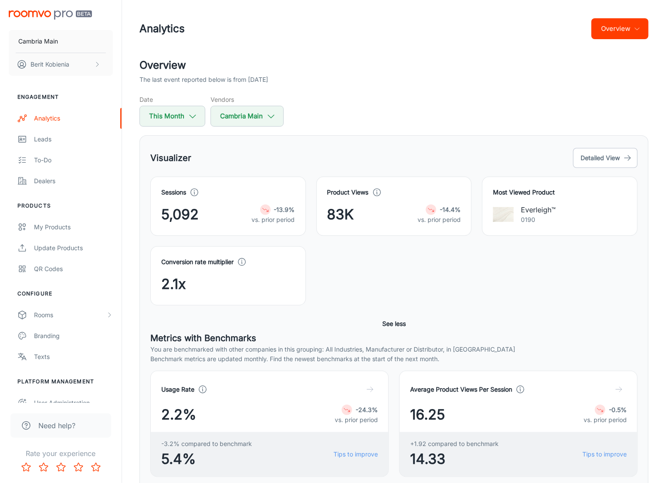
click at [585, 169] on div "Most Viewed Product Everleigh™ 0190" at bounding box center [554, 201] width 166 height 70
click at [590, 160] on button "Detailed View" at bounding box center [605, 158] width 64 height 20
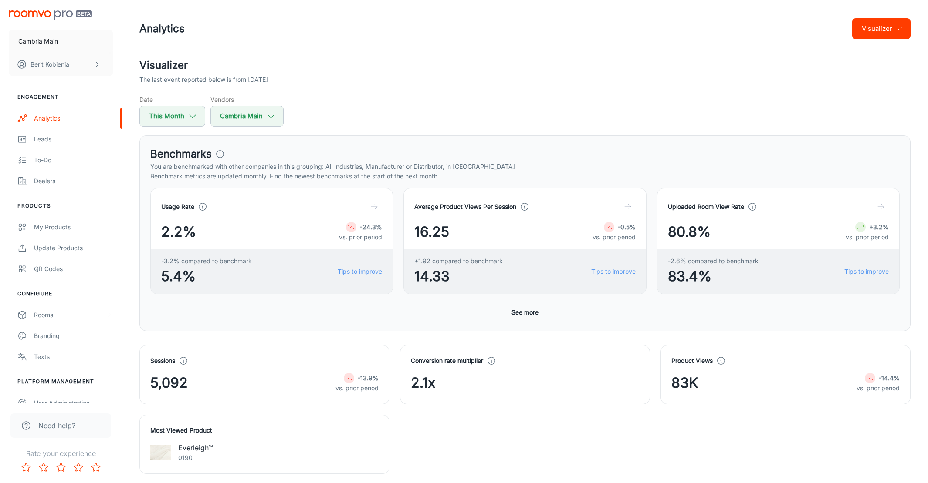
click at [405, 294] on div "Usage Rate 2.2% -24.3% vs. prior period -3.2% compared to benchmark 5.4% Tips t…" at bounding box center [524, 254] width 749 height 132
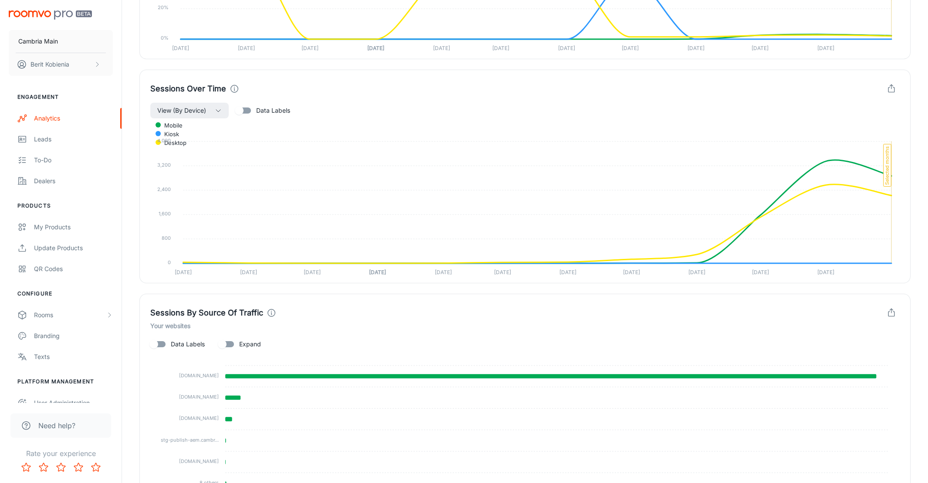
scroll to position [719, 0]
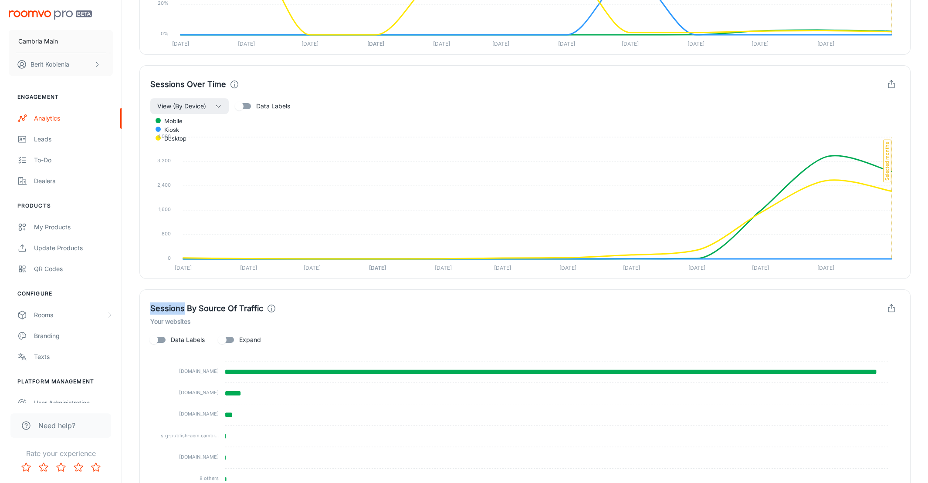
click at [144, 307] on div "Sessions By Source Of Traffic Your websites Data Labels Expand cambriausa.com c…" at bounding box center [524, 401] width 771 height 223
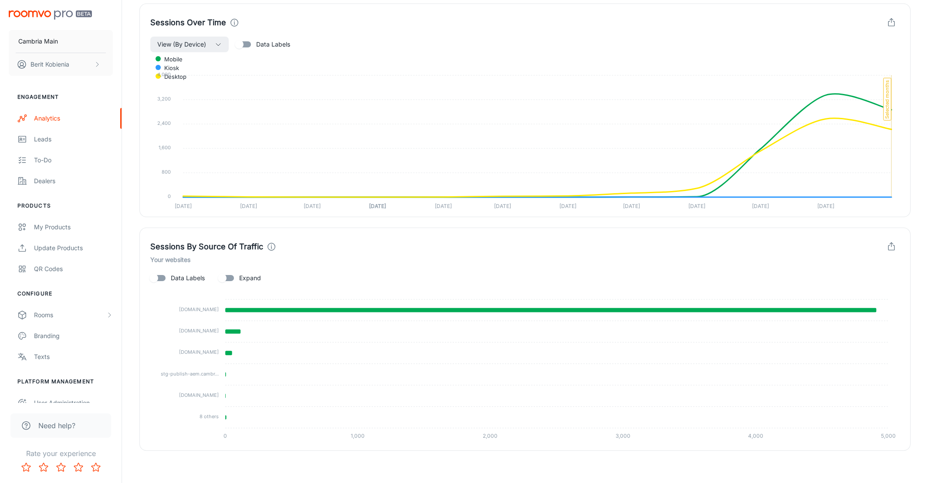
scroll to position [781, 0]
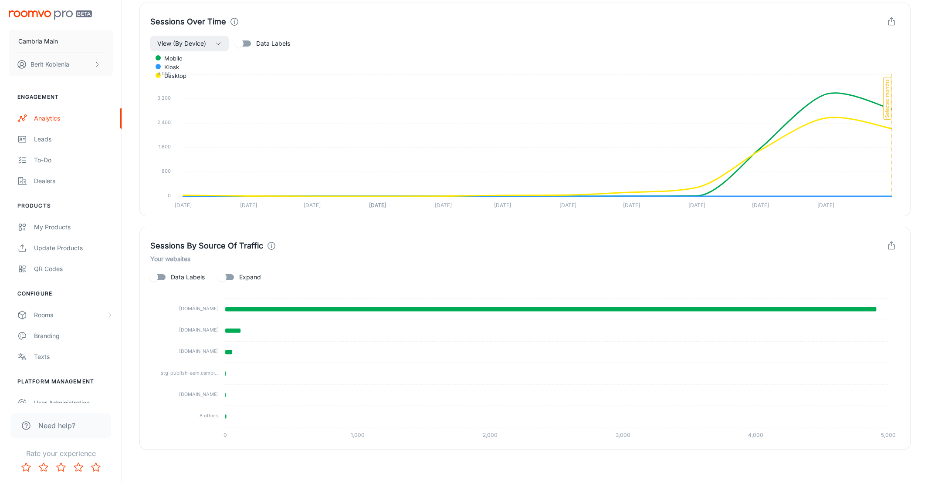
click at [163, 230] on div "Sessions By Source Of Traffic Your websites Data Labels Expand cambriausa.com c…" at bounding box center [524, 338] width 771 height 223
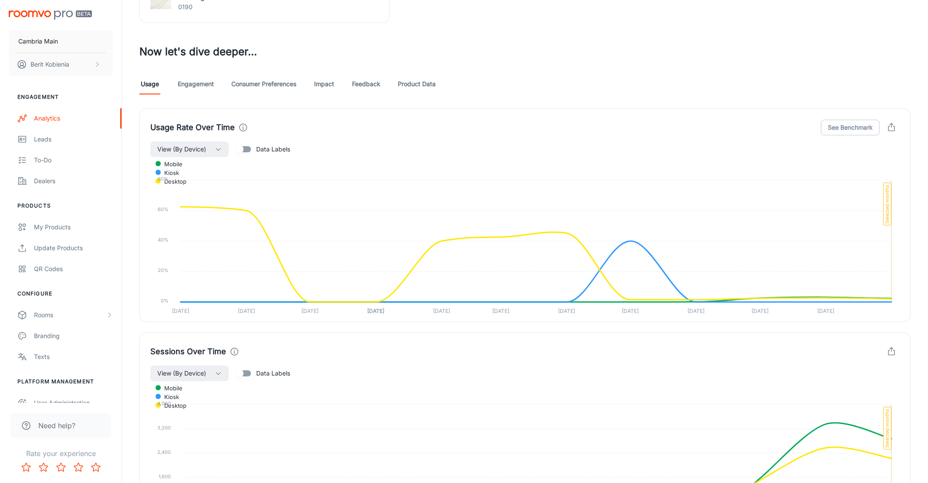
scroll to position [243, 0]
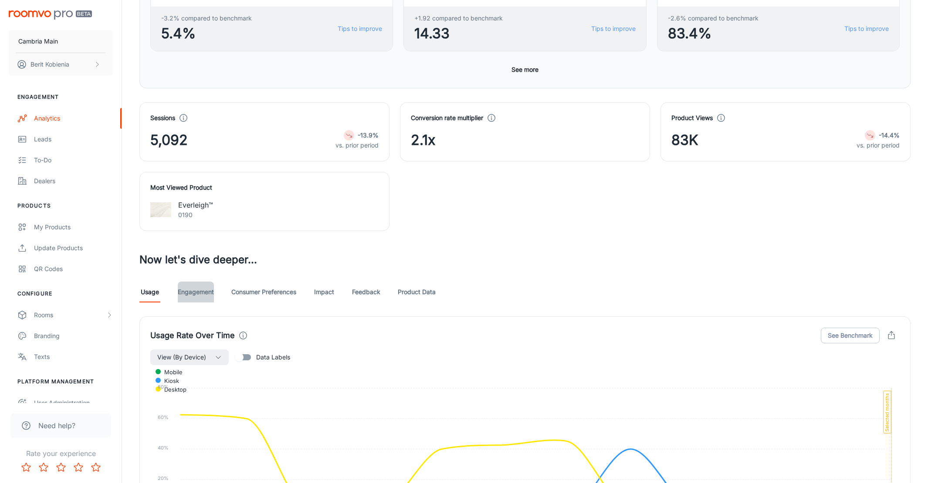
click at [188, 293] on link "Engagement" at bounding box center [196, 292] width 36 height 21
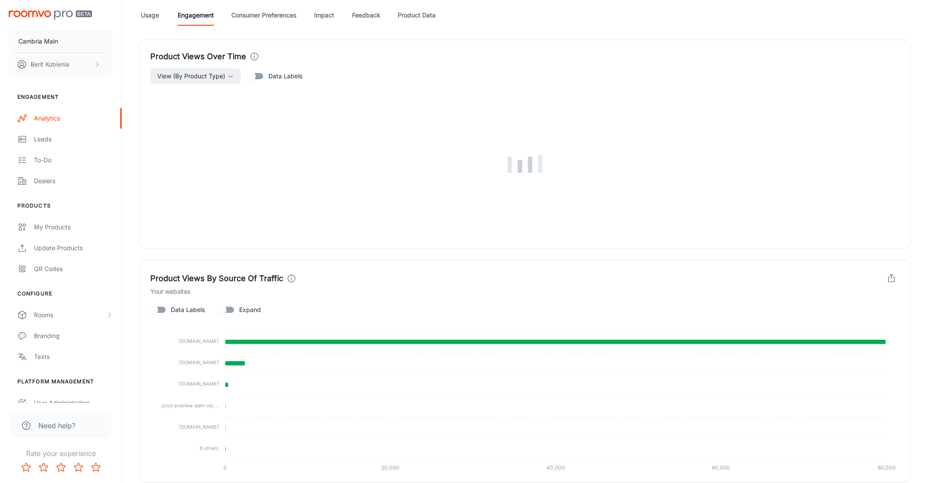
scroll to position [344, 0]
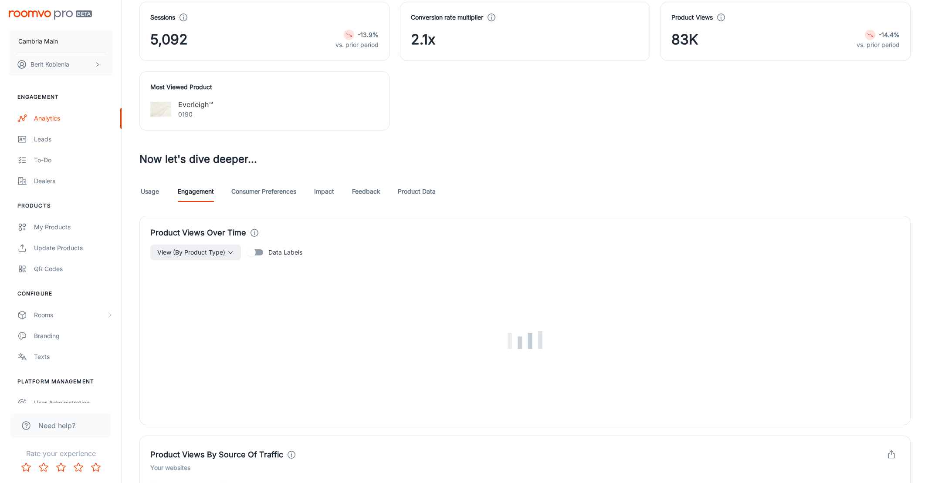
click at [343, 189] on div "Usage Engagement Consumer Preferences Impact Feedback Product Data" at bounding box center [524, 191] width 771 height 21
click at [326, 188] on link "Impact" at bounding box center [324, 191] width 21 height 21
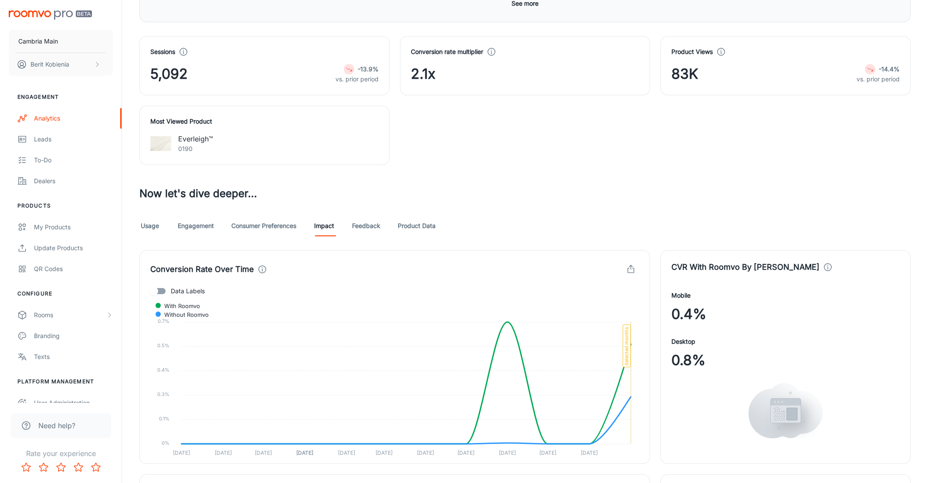
scroll to position [307, 0]
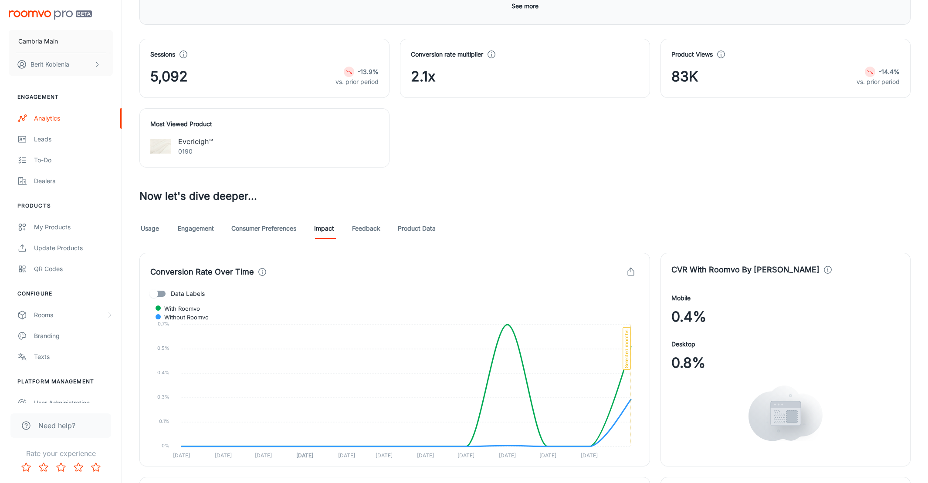
click at [449, 230] on div "Usage Engagement Consumer Preferences Impact Feedback Product Data" at bounding box center [524, 228] width 771 height 21
click at [432, 229] on link "Product Data" at bounding box center [417, 228] width 38 height 21
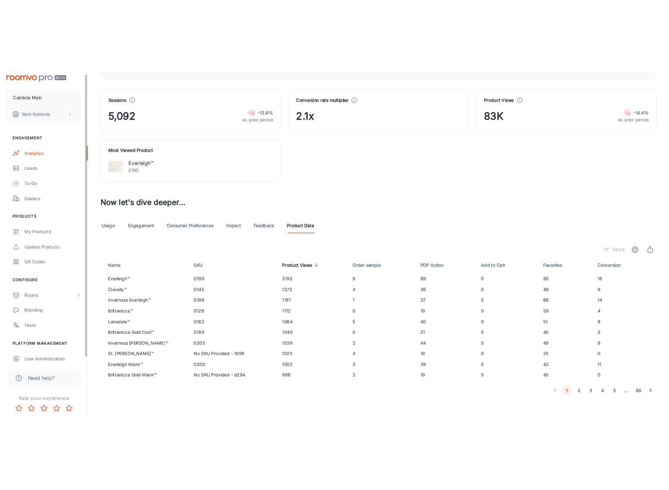
scroll to position [10, 0]
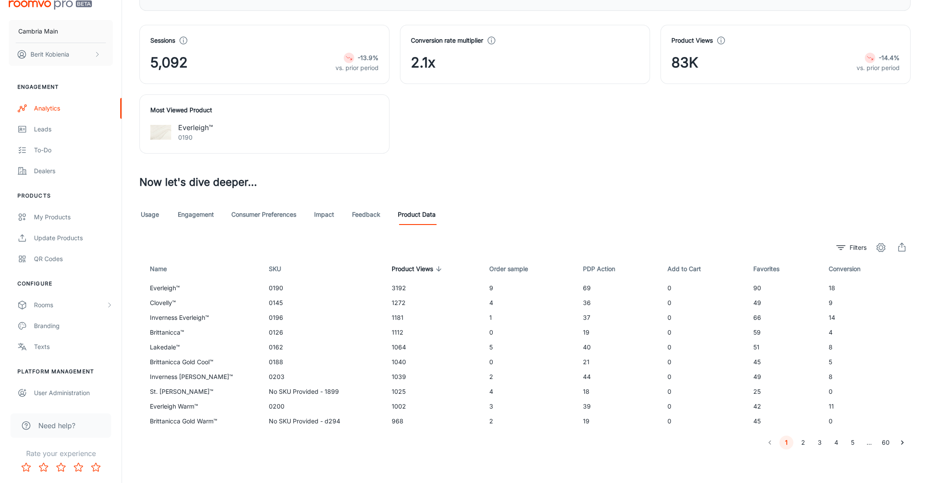
click at [665, 442] on button "2" at bounding box center [803, 443] width 14 height 14
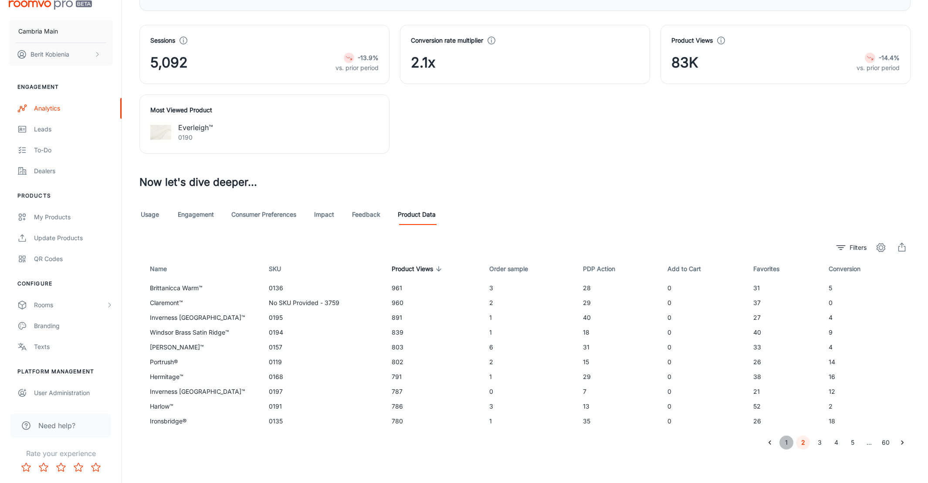
click at [665, 443] on button "1" at bounding box center [786, 443] width 14 height 14
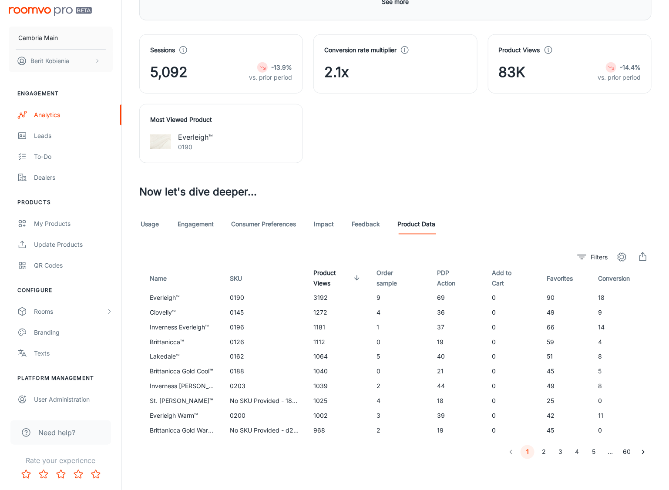
scroll to position [3, 0]
click at [52, 137] on div "Leads" at bounding box center [73, 137] width 79 height 10
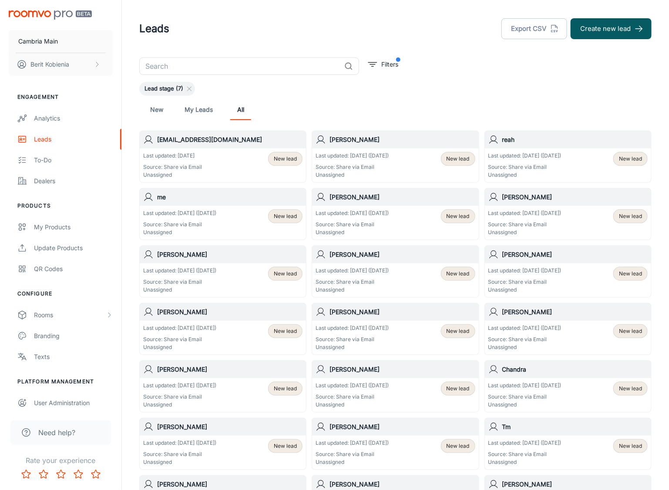
click at [366, 58] on span "Filters" at bounding box center [383, 65] width 34 height 17
click at [369, 59] on icon "filter" at bounding box center [373, 64] width 10 height 10
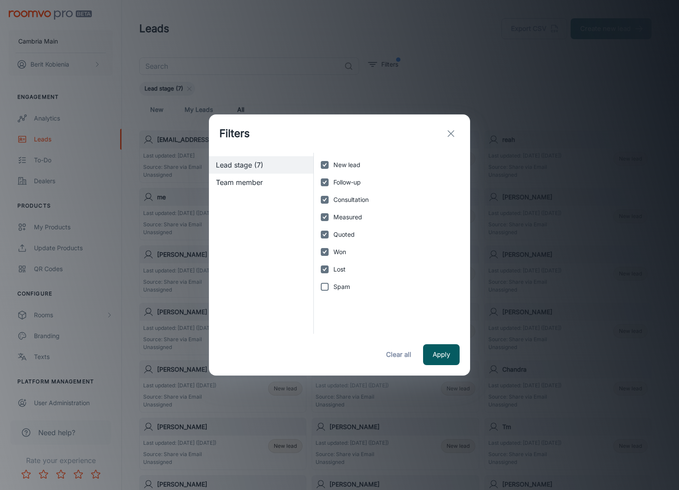
click at [413, 70] on div "Filters Lead stage (7) Team member New lead Follow-up Consultation Measured Quo…" at bounding box center [339, 245] width 679 height 490
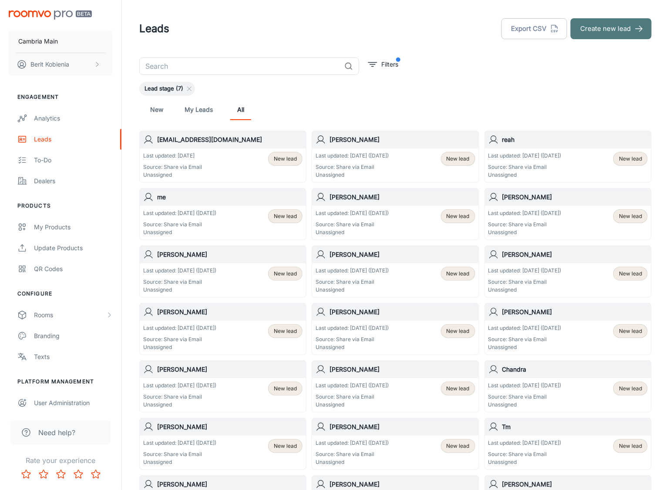
click at [589, 31] on button "Create new lead" at bounding box center [611, 28] width 81 height 21
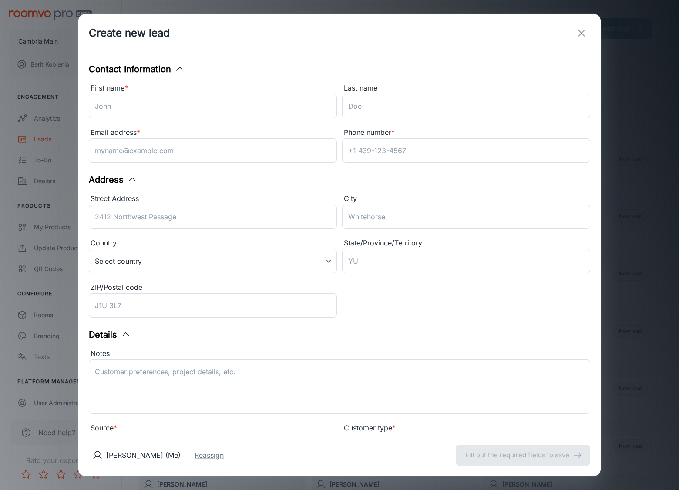
click at [577, 31] on icon "exit" at bounding box center [582, 33] width 10 height 10
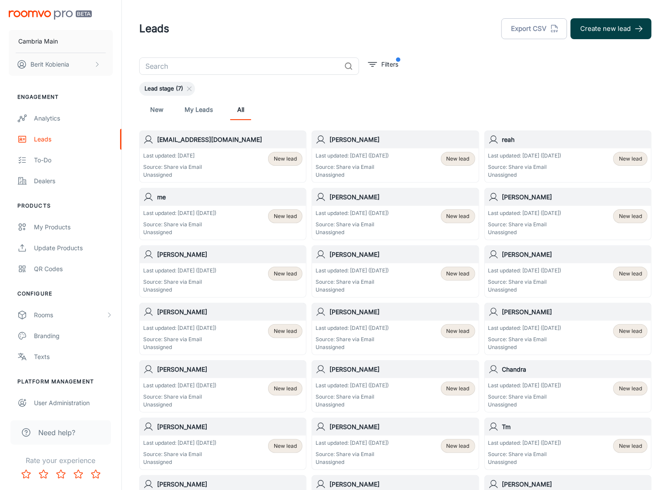
click at [595, 27] on button "Create new lead" at bounding box center [611, 28] width 81 height 21
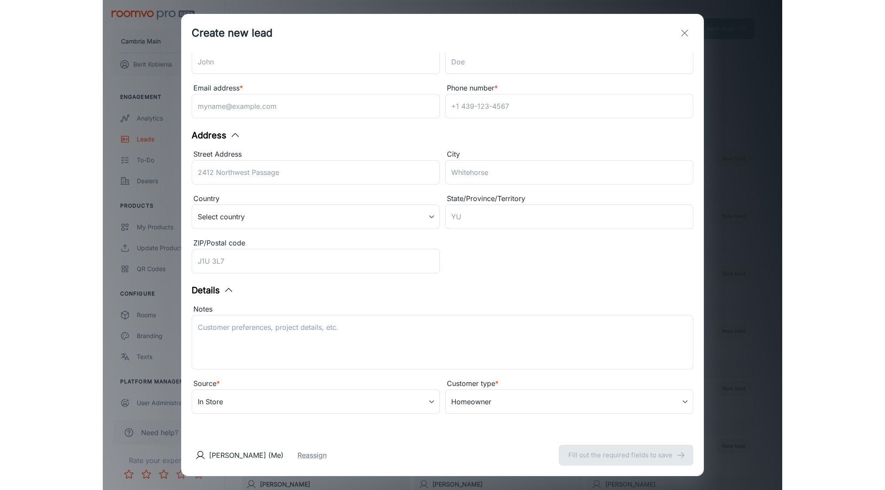
scroll to position [44, 0]
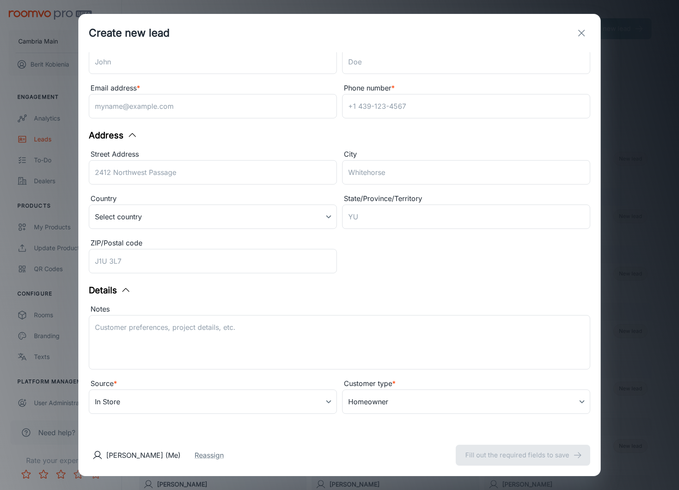
drag, startPoint x: 630, startPoint y: 72, endPoint x: 632, endPoint y: 68, distance: 4.5
click at [631, 70] on div "Create new lead Contact Information First name * ​ Last name ​ Email address * …" at bounding box center [339, 245] width 679 height 490
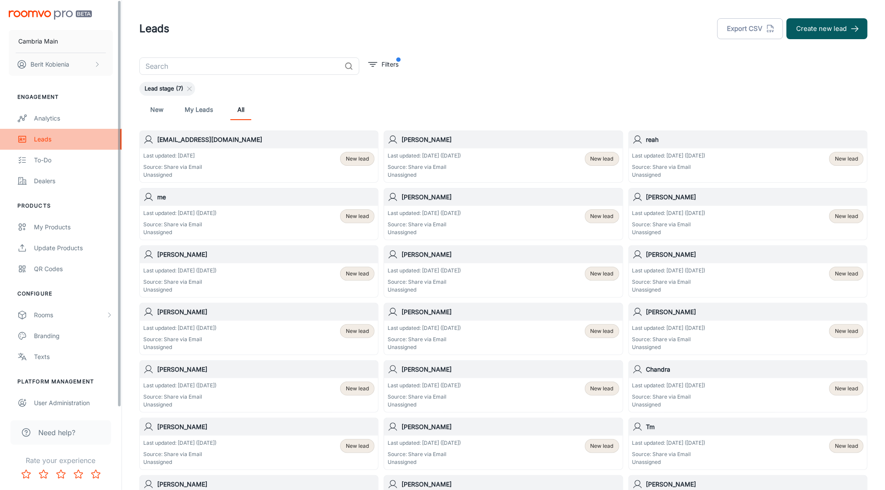
click at [66, 144] on div "Leads" at bounding box center [73, 140] width 79 height 10
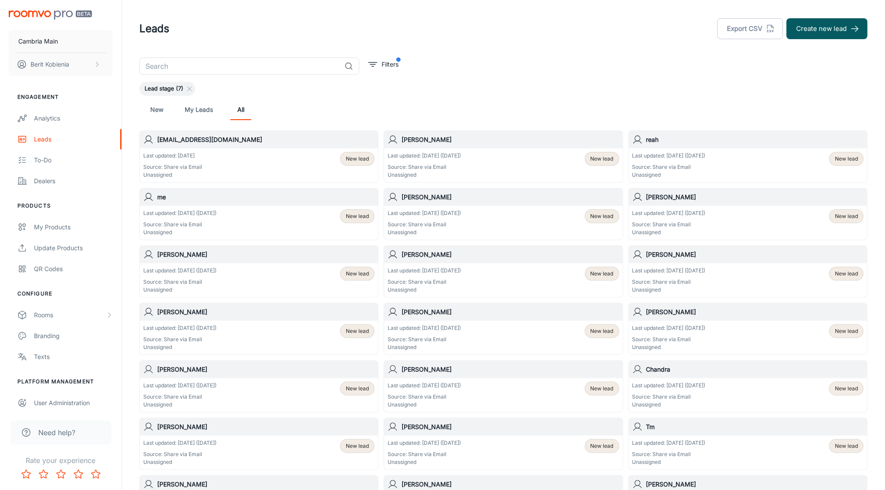
click at [129, 132] on div "​ Filters Lead stage (7) New My Leads All mettleurgist@gmail.com Last updated: …" at bounding box center [503, 413] width 749 height 713
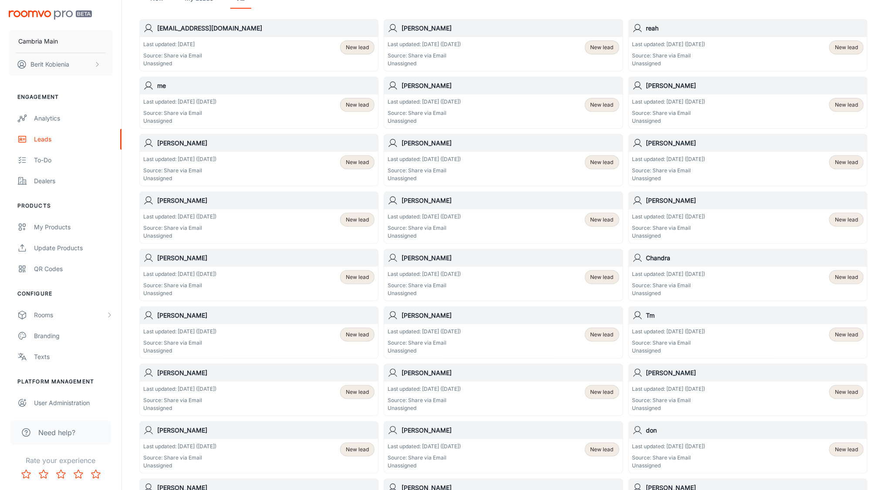
scroll to position [113, 0]
